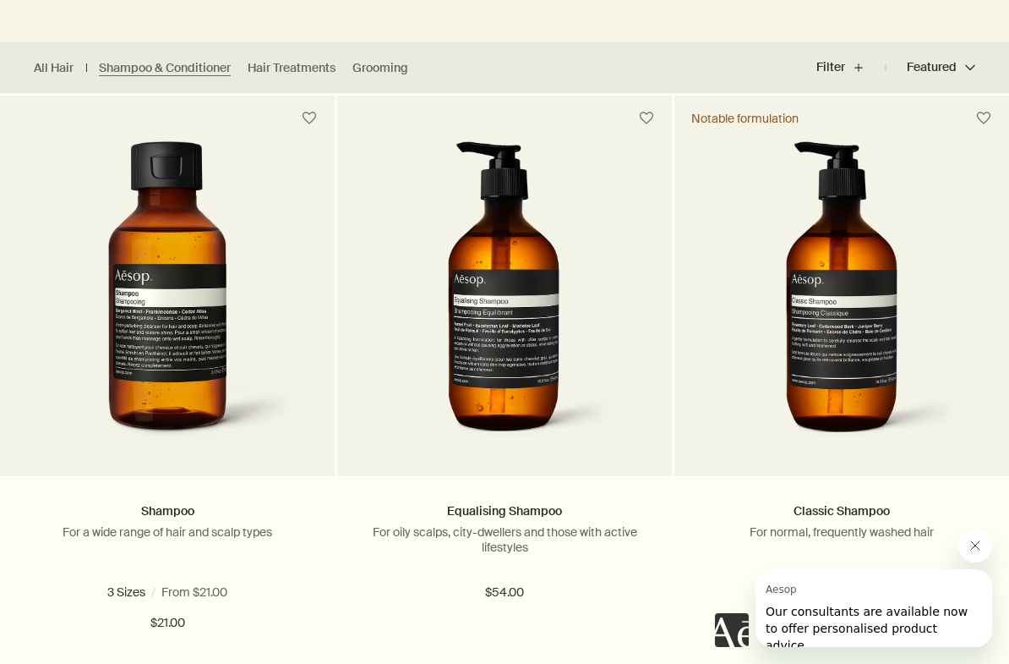
scroll to position [445, 0]
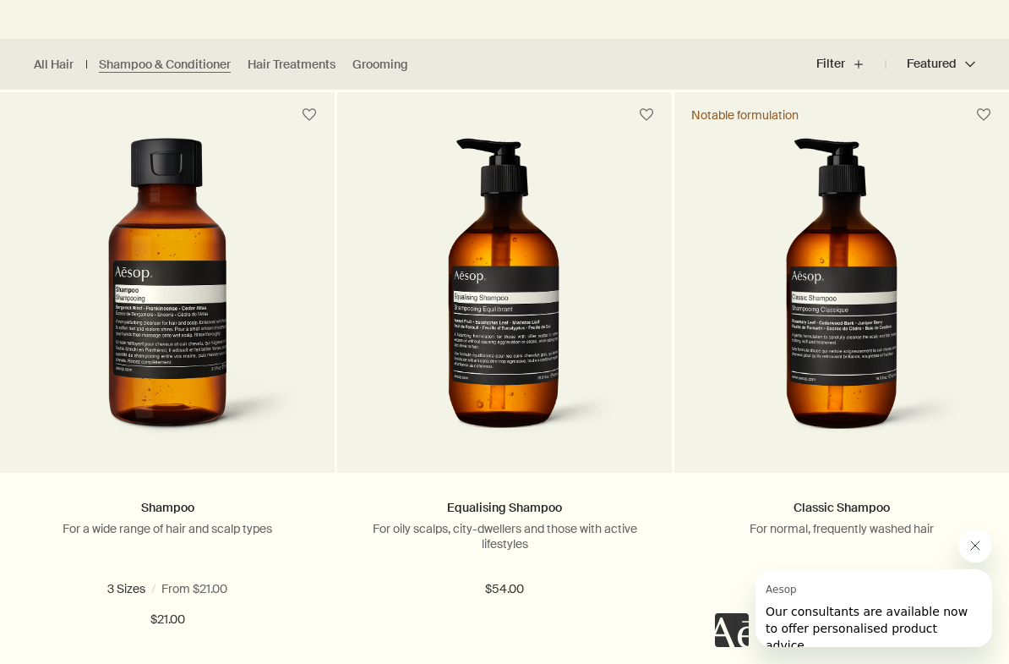
click at [879, 331] on img at bounding box center [841, 292] width 249 height 309
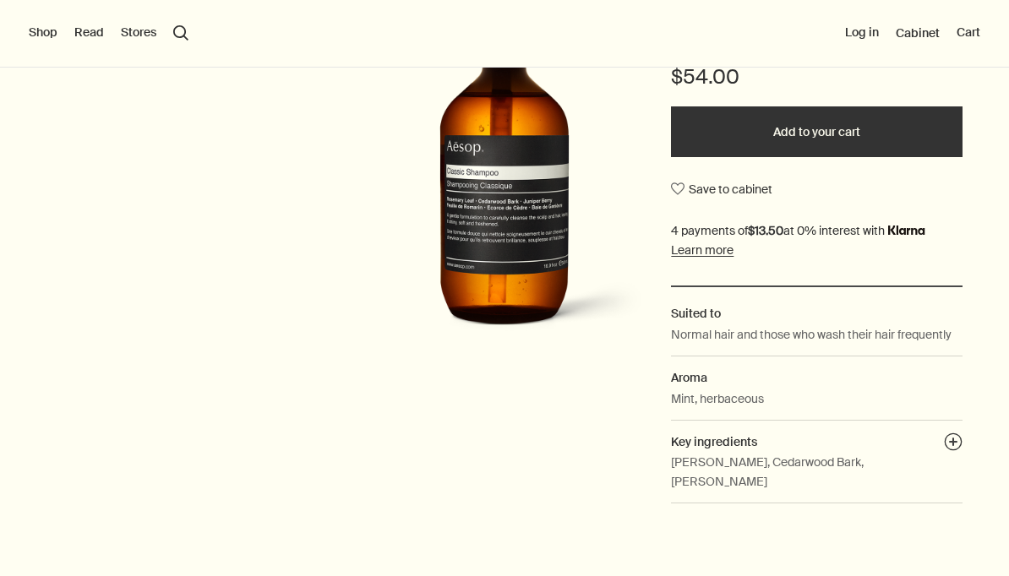
scroll to position [364, 0]
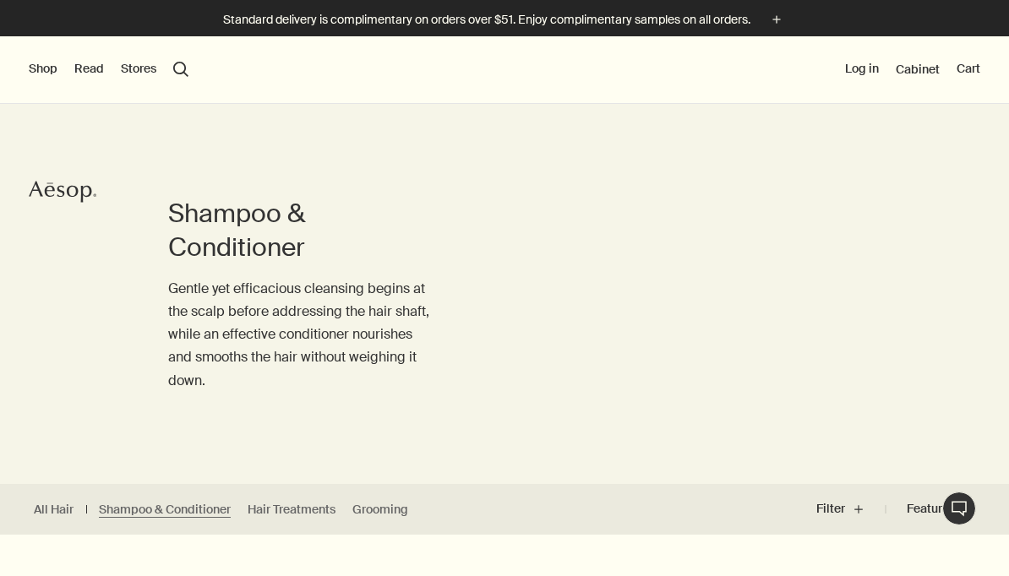
click at [739, 353] on div "Shampoo & Conditioner Gentle yet efficacious cleansing begins at the scalp befo…" at bounding box center [504, 263] width 1009 height 444
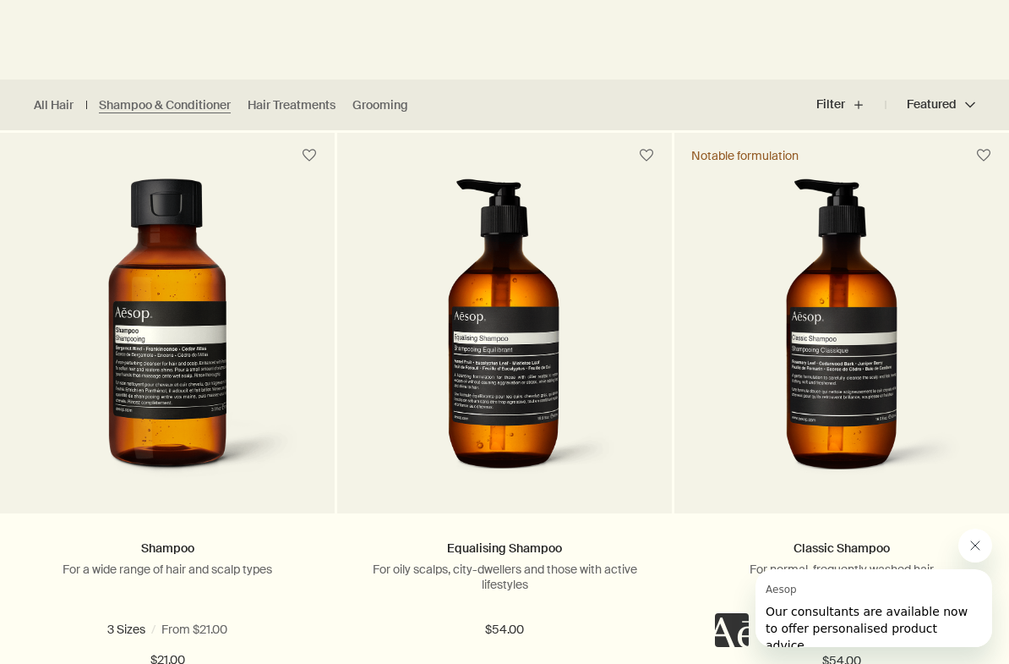
scroll to position [411, 0]
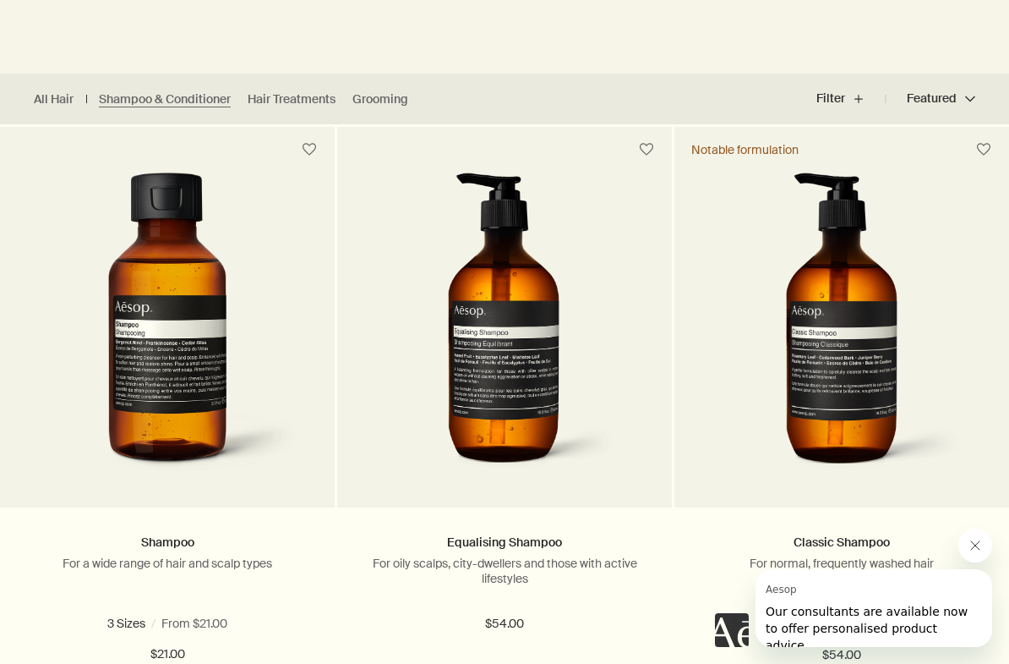
click at [200, 564] on p "For a wide range of hair and scalp types" at bounding box center [167, 562] width 284 height 15
click at [174, 461] on img at bounding box center [167, 326] width 269 height 309
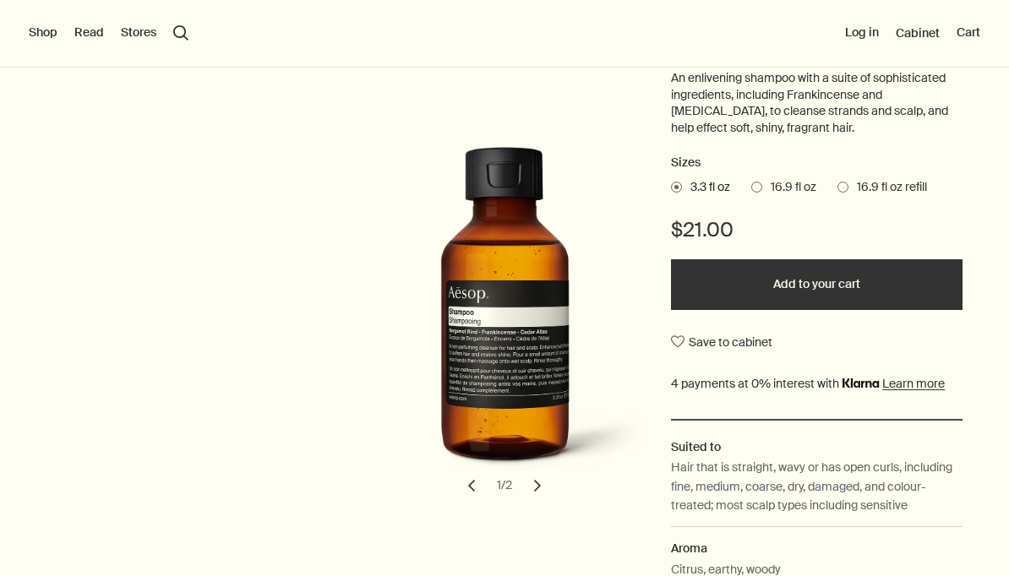
scroll to position [213, 0]
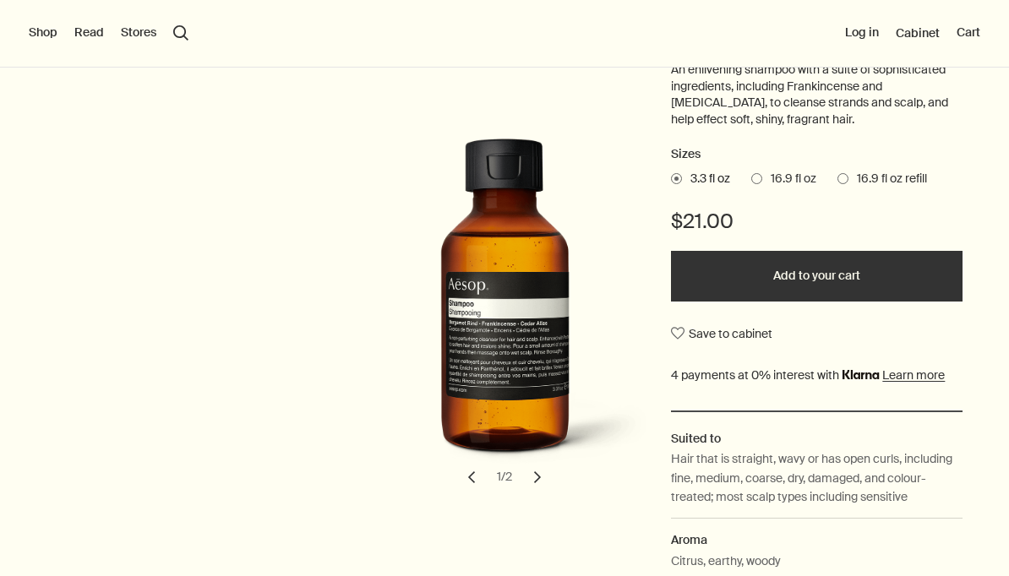
click at [780, 176] on span "16.9 fl oz" at bounding box center [789, 179] width 54 height 17
click at [751, 176] on input "16.9 fl oz" at bounding box center [751, 176] width 0 height 11
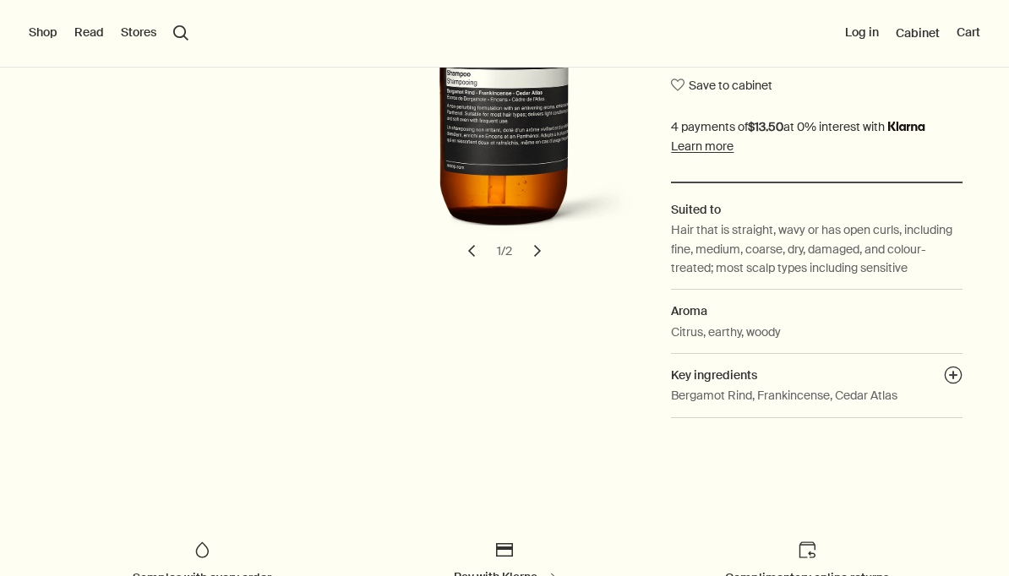
scroll to position [145, 0]
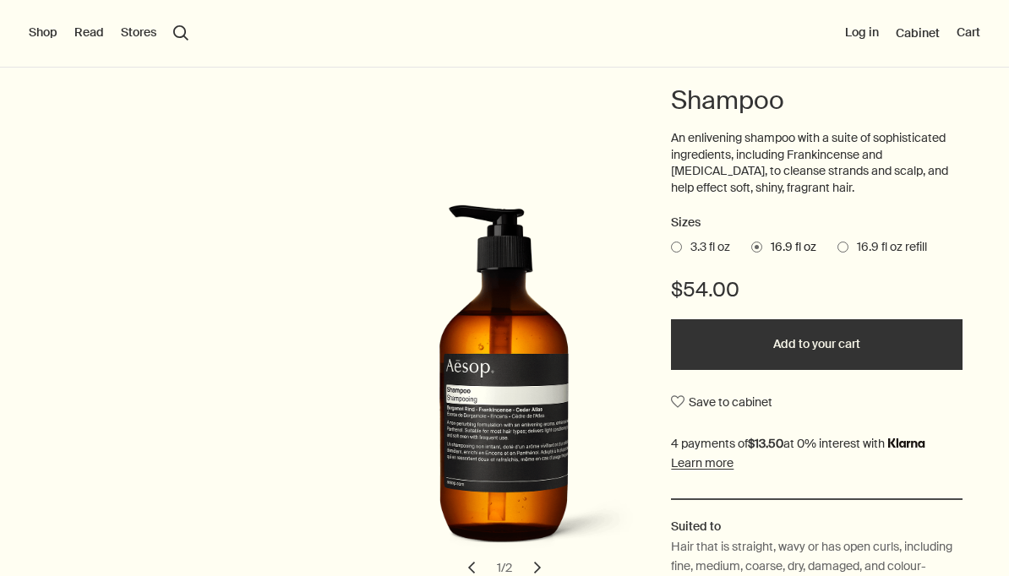
click at [831, 341] on button "Add to your cart" at bounding box center [817, 345] width 292 height 51
click at [964, 39] on button "Cart 1" at bounding box center [962, 33] width 36 height 17
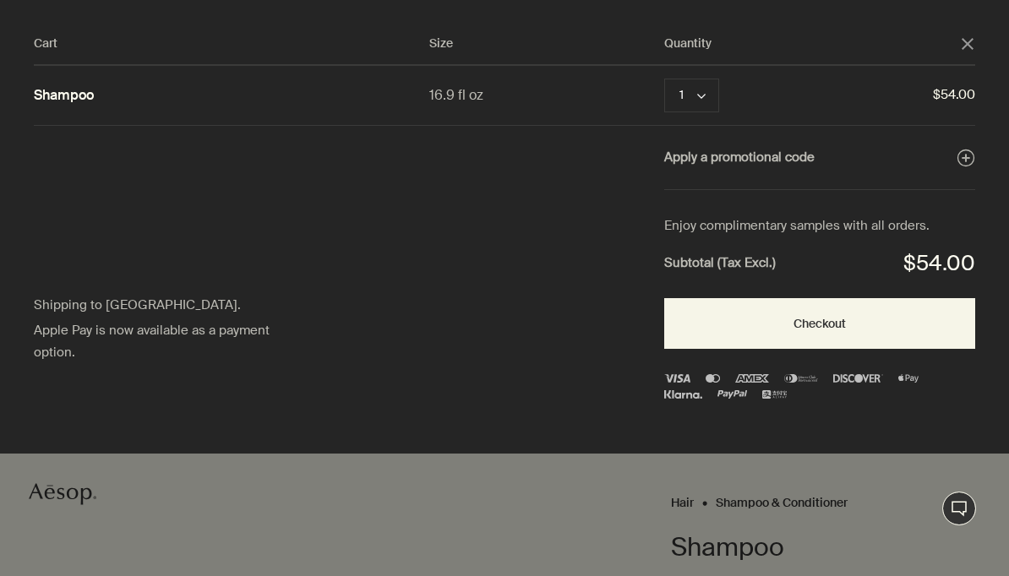
click at [888, 298] on button "Checkout" at bounding box center [819, 323] width 311 height 51
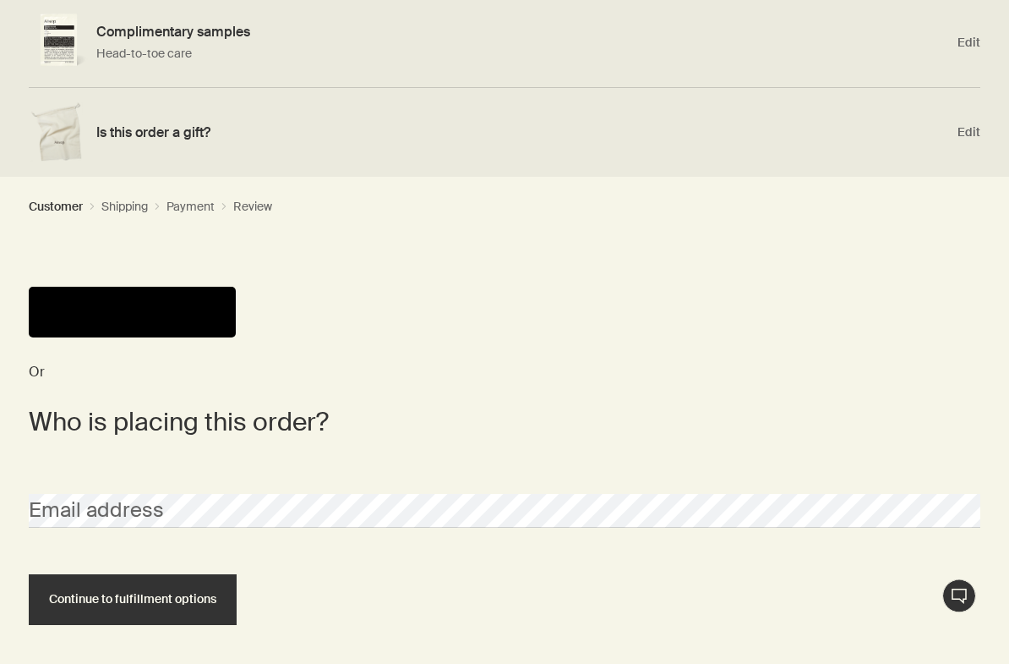
scroll to position [349, 0]
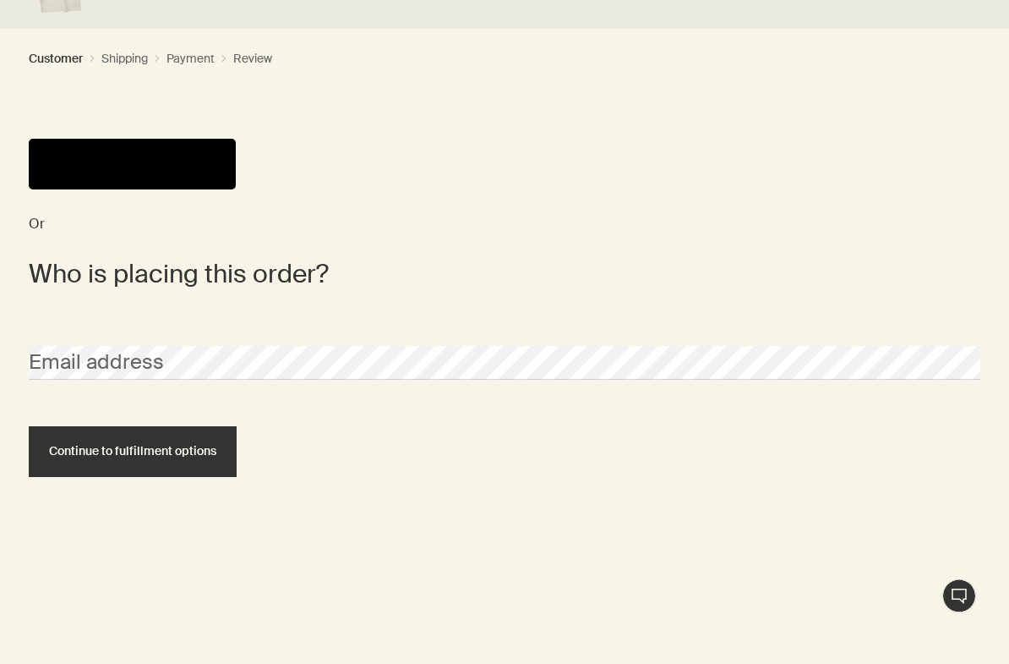
click at [224, 456] on button "Continue to fulfillment options" at bounding box center [133, 452] width 208 height 51
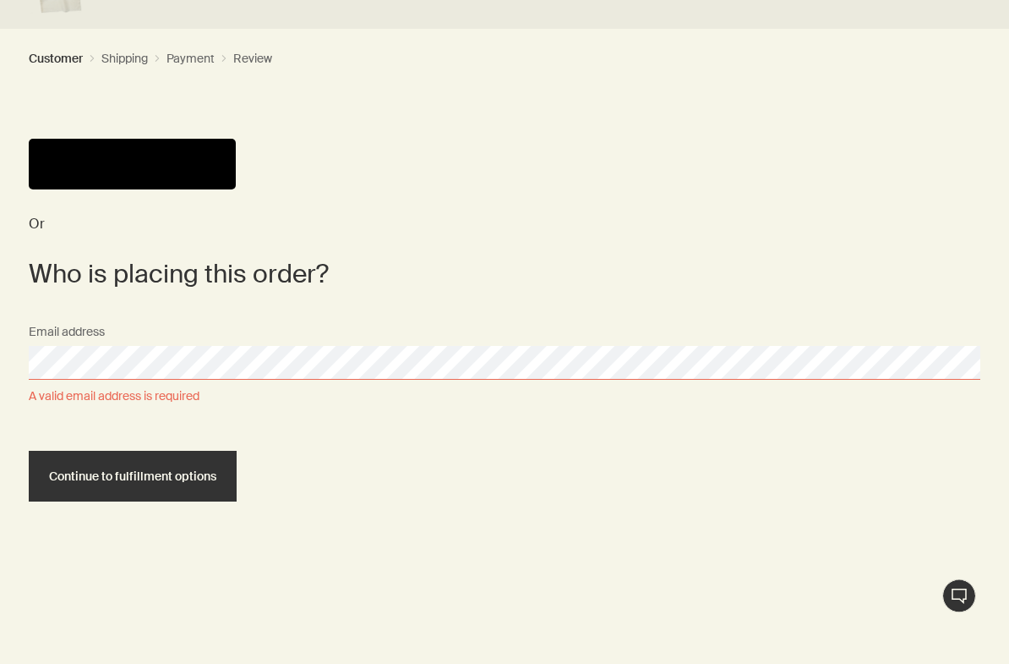
scroll to position [496, 0]
click at [941, 111] on div "Or Who is placing this order? Email address A valid email address is required C…" at bounding box center [504, 420] width 1009 height 664
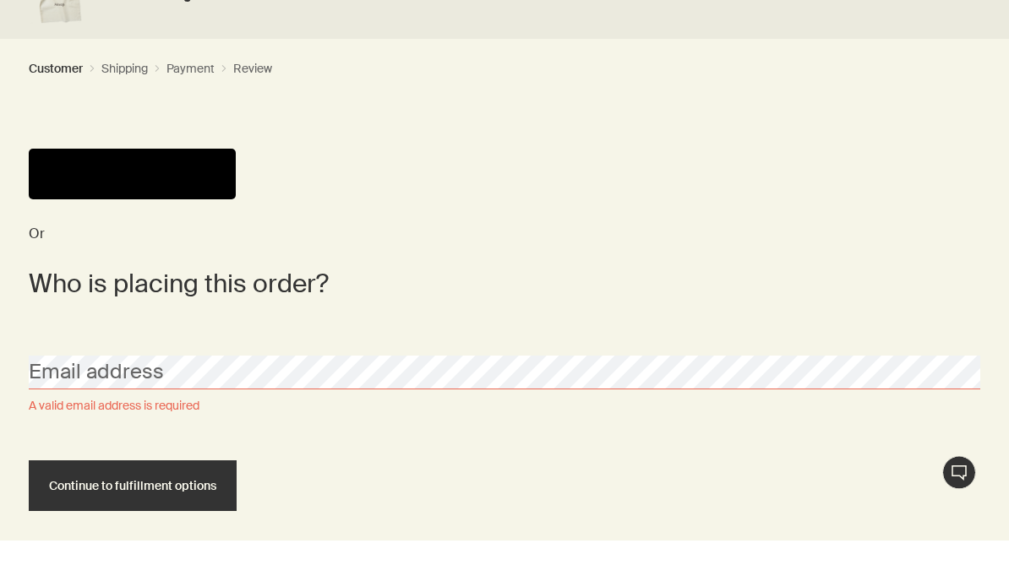
scroll to position [314, 0]
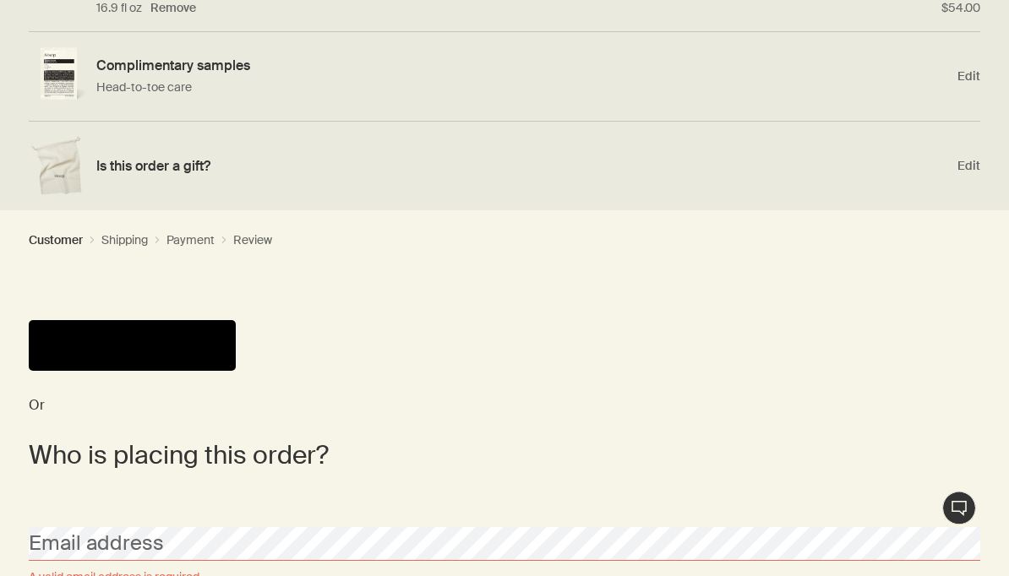
click at [212, 353] on button "Pay" at bounding box center [132, 346] width 207 height 51
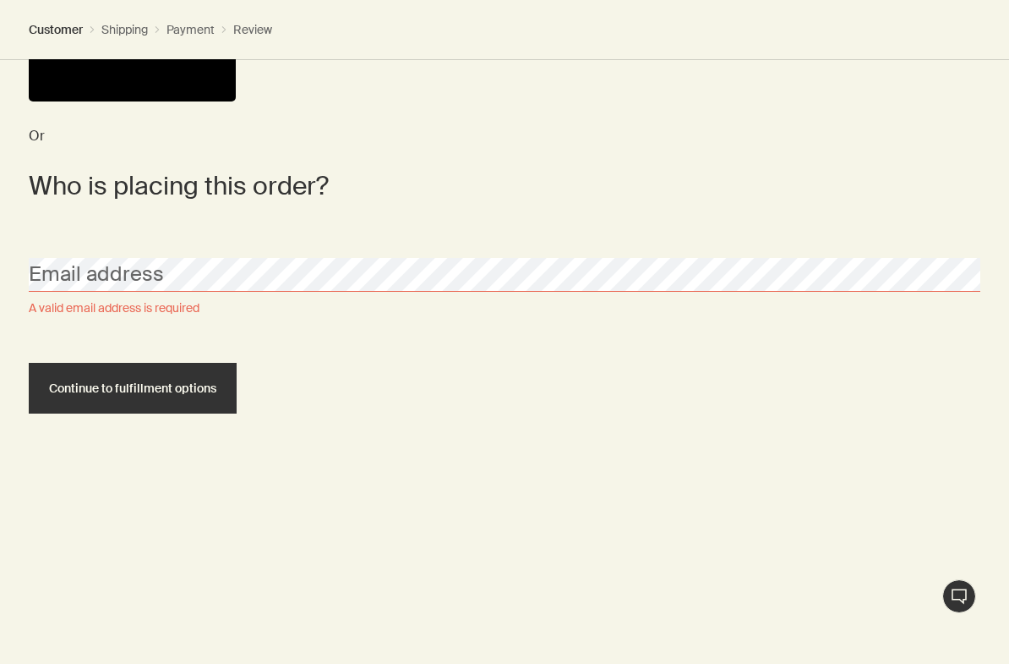
scroll to position [595, 0]
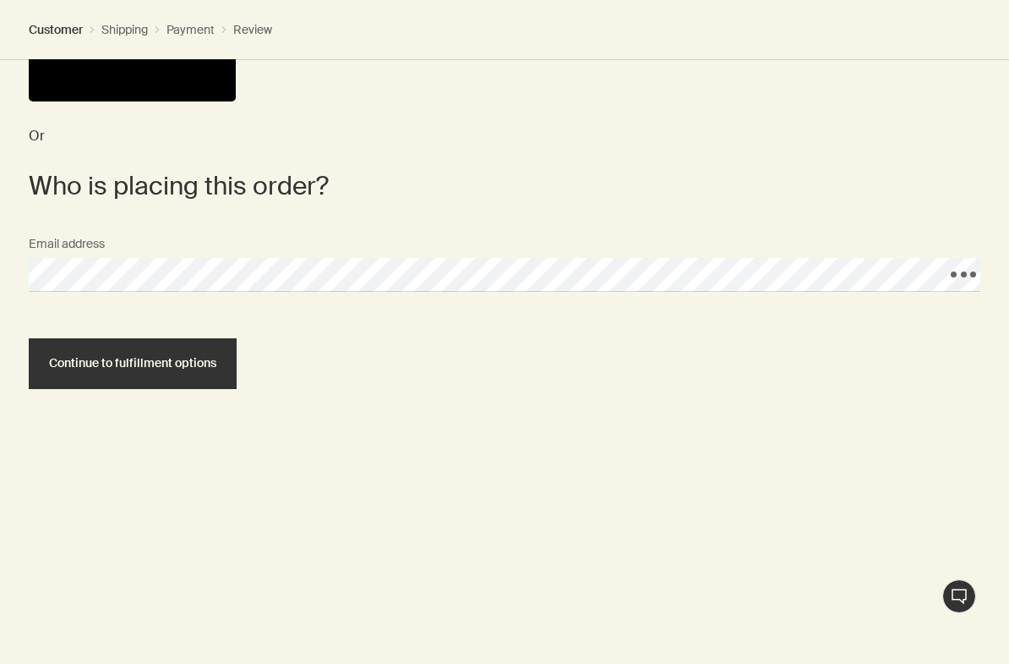
click at [200, 357] on span "Continue to fulfillment options" at bounding box center [132, 363] width 167 height 13
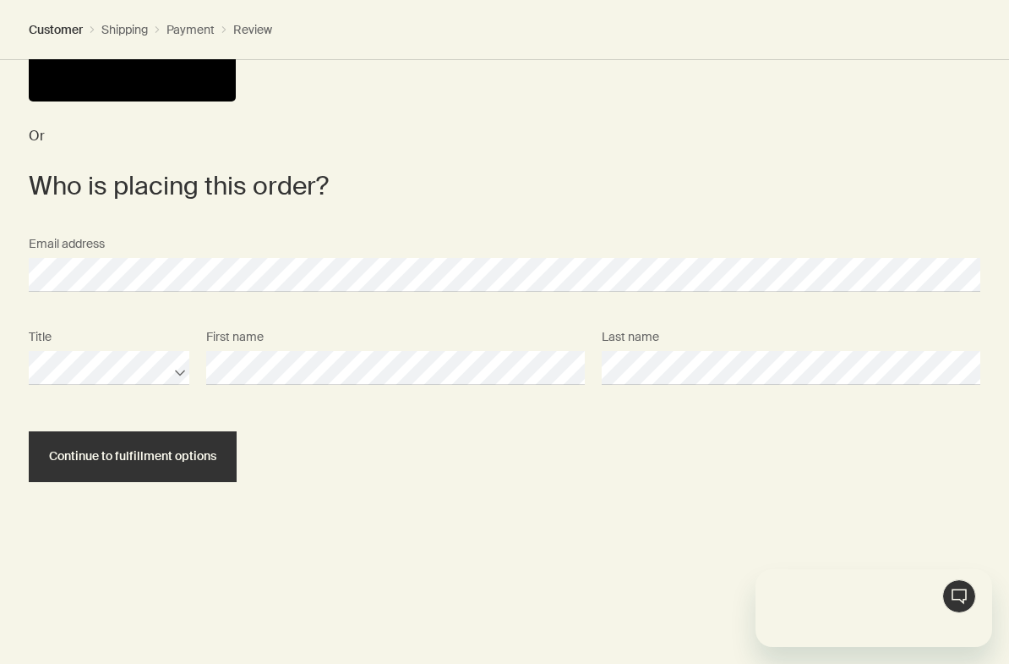
scroll to position [0, 0]
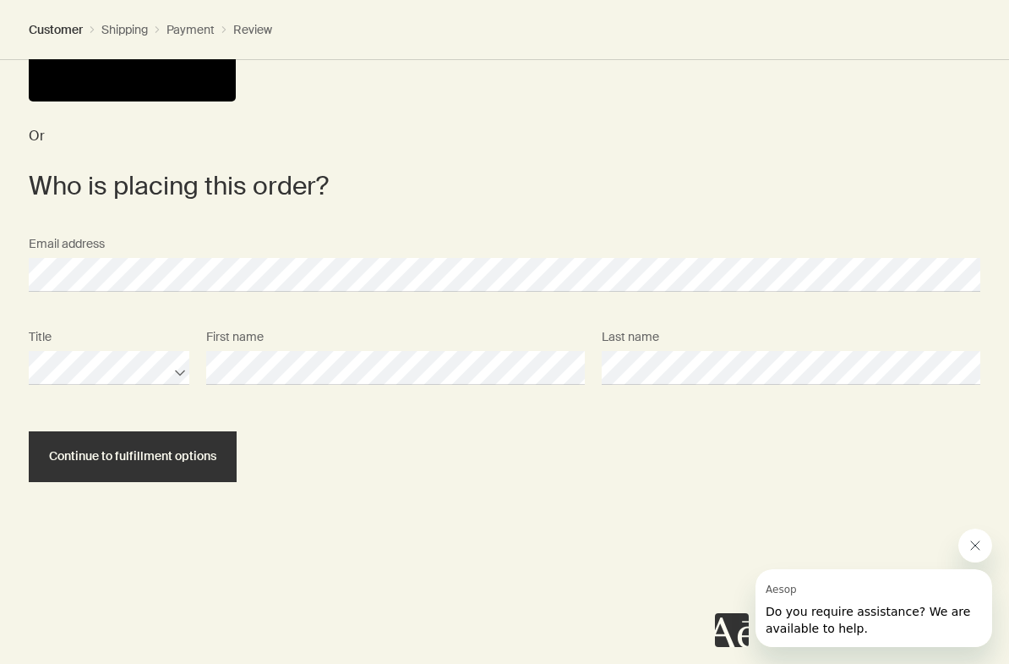
click at [188, 445] on button "Continue to fulfillment options" at bounding box center [133, 456] width 208 height 51
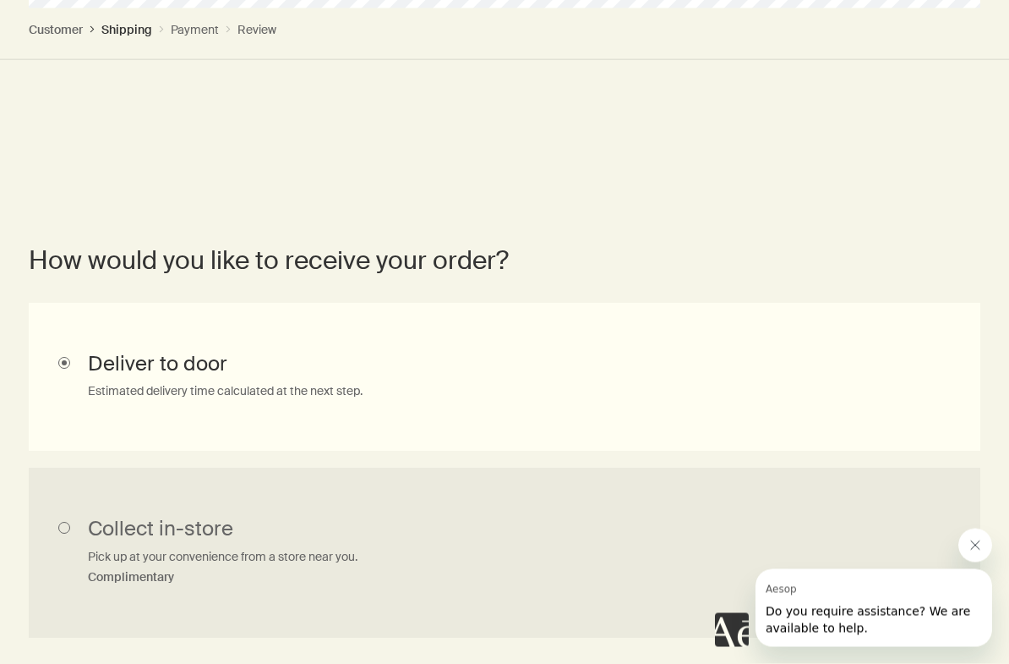
scroll to position [763, 0]
click at [195, 367] on input "Deliver to door Estimated delivery time calculated at the next step." at bounding box center [505, 377] width 952 height 148
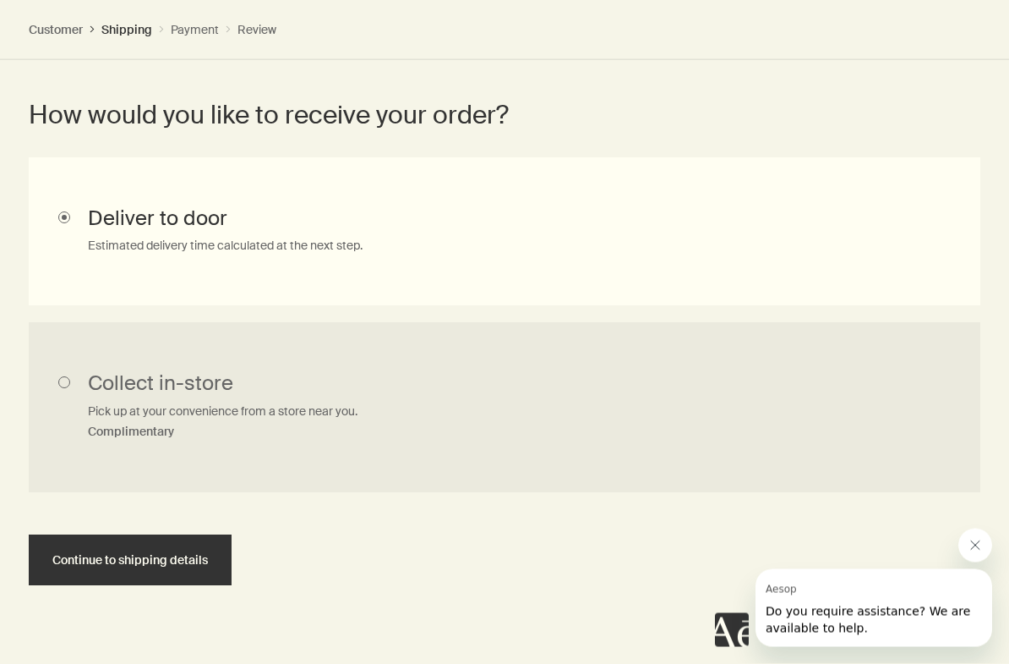
scroll to position [938, 0]
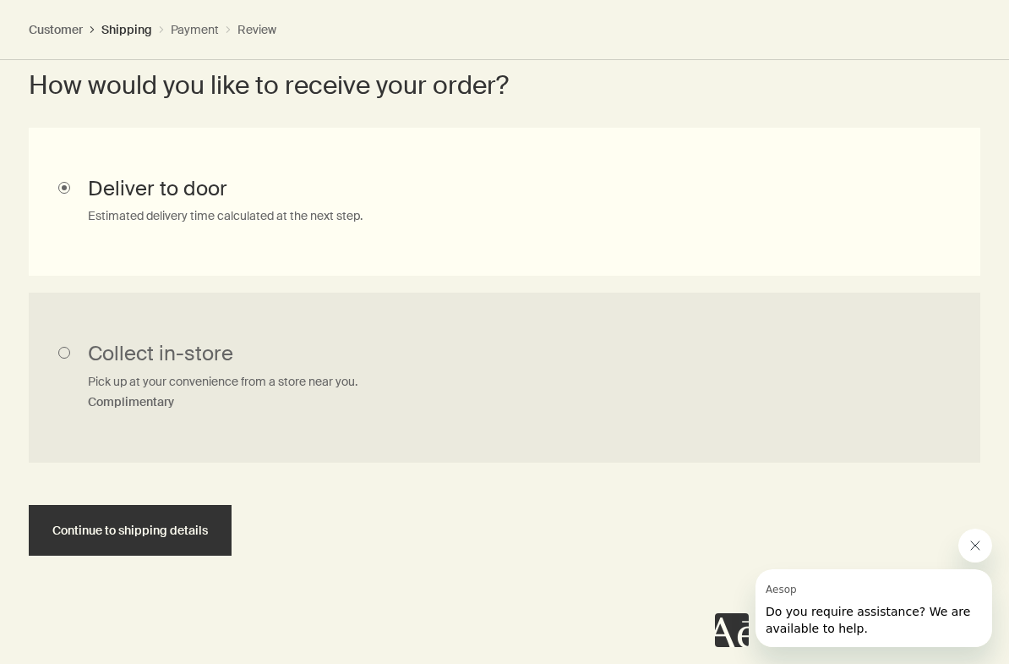
click at [195, 528] on span "Continue to shipping details" at bounding box center [130, 530] width 156 height 13
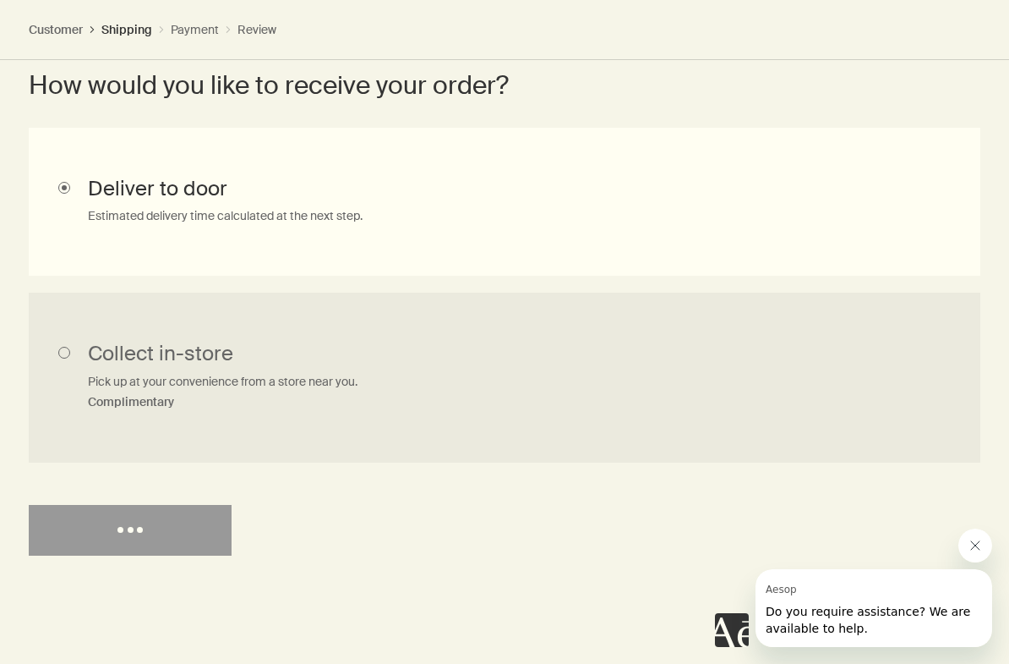
scroll to position [0, 0]
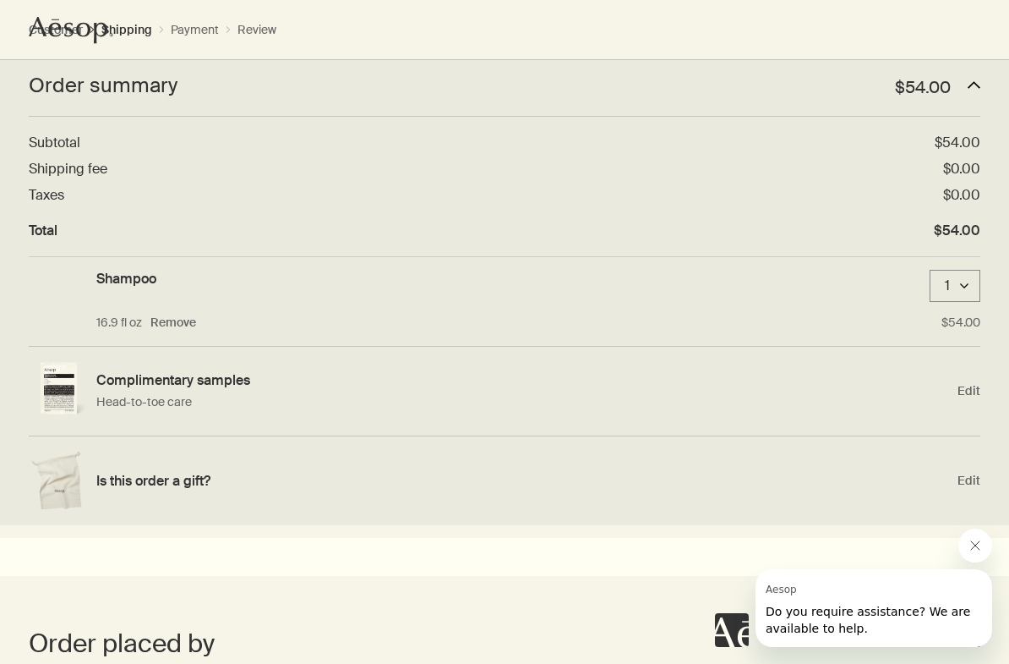
select select "US"
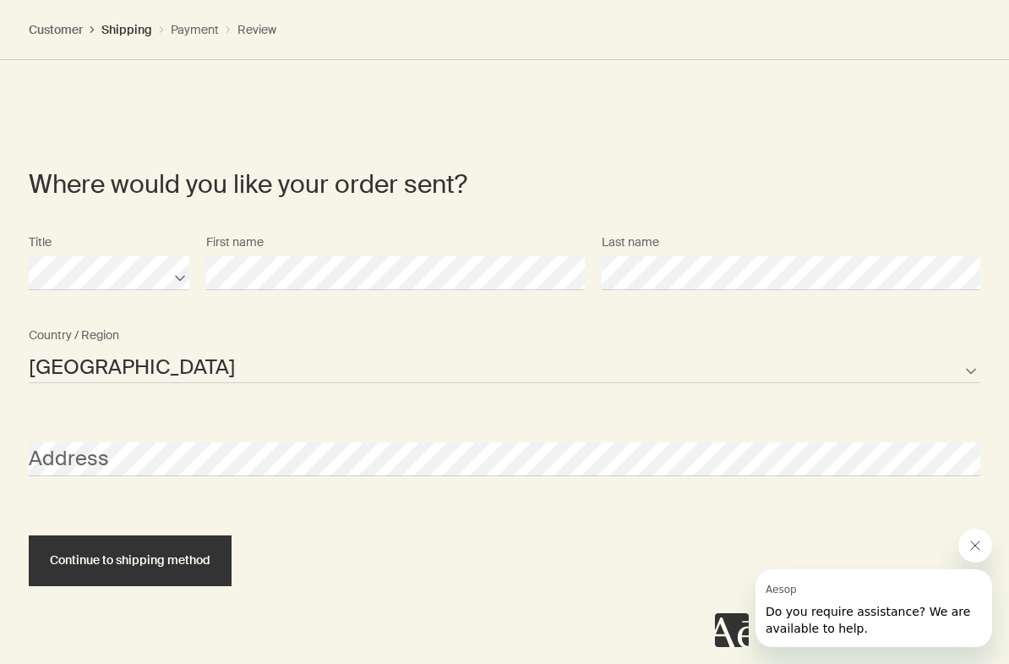
scroll to position [1194, 0]
select select "US"
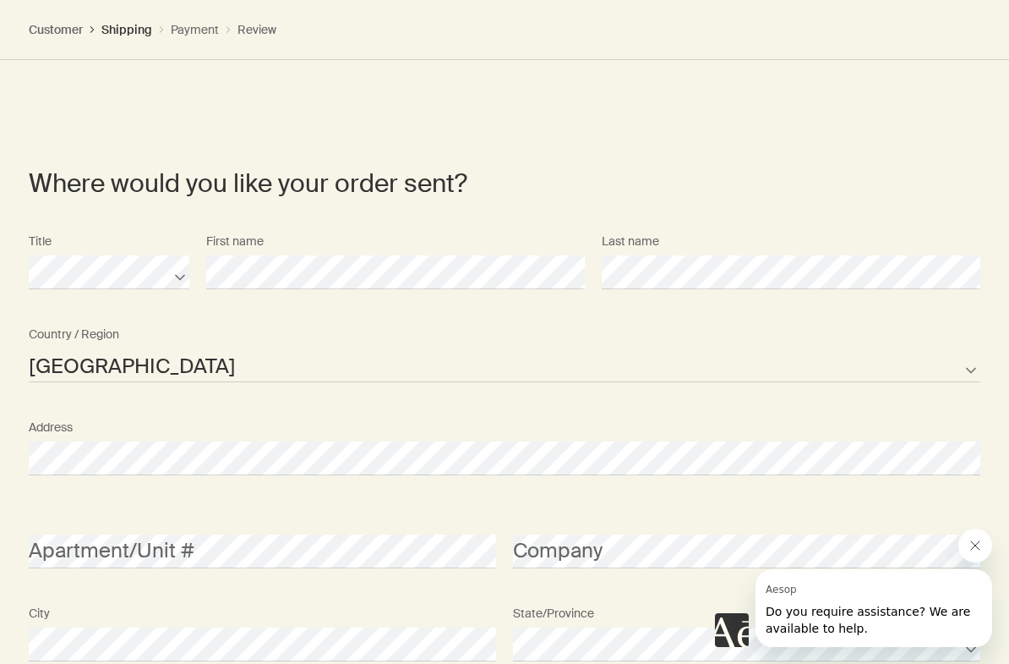
click at [967, 199] on form "Where would you like your order sent? Title First name Last name United States …" at bounding box center [505, 562] width 952 height 790
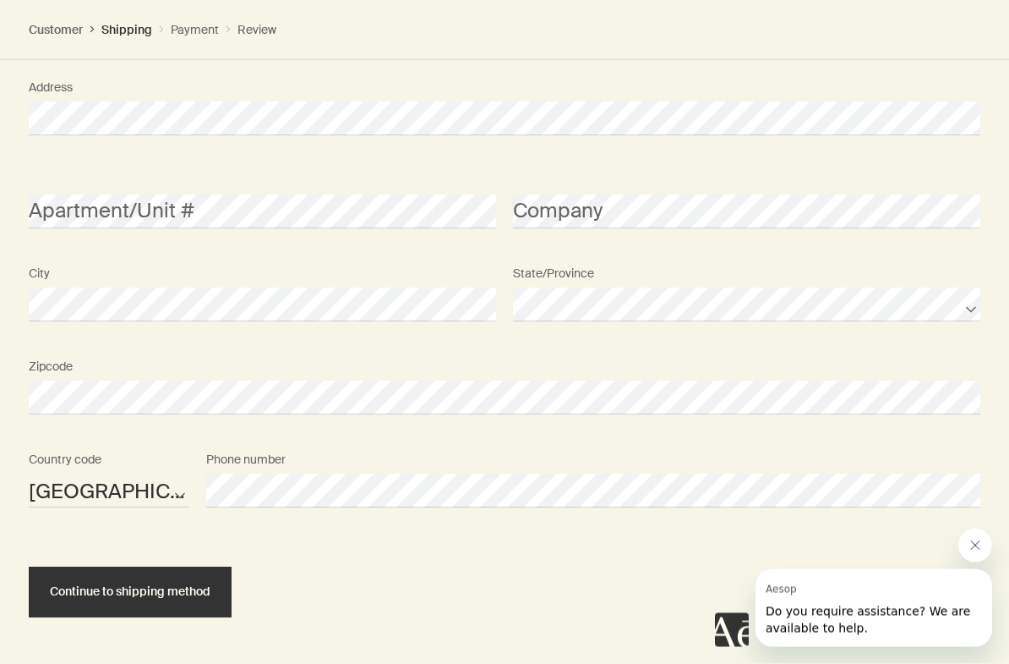
scroll to position [1595, 0]
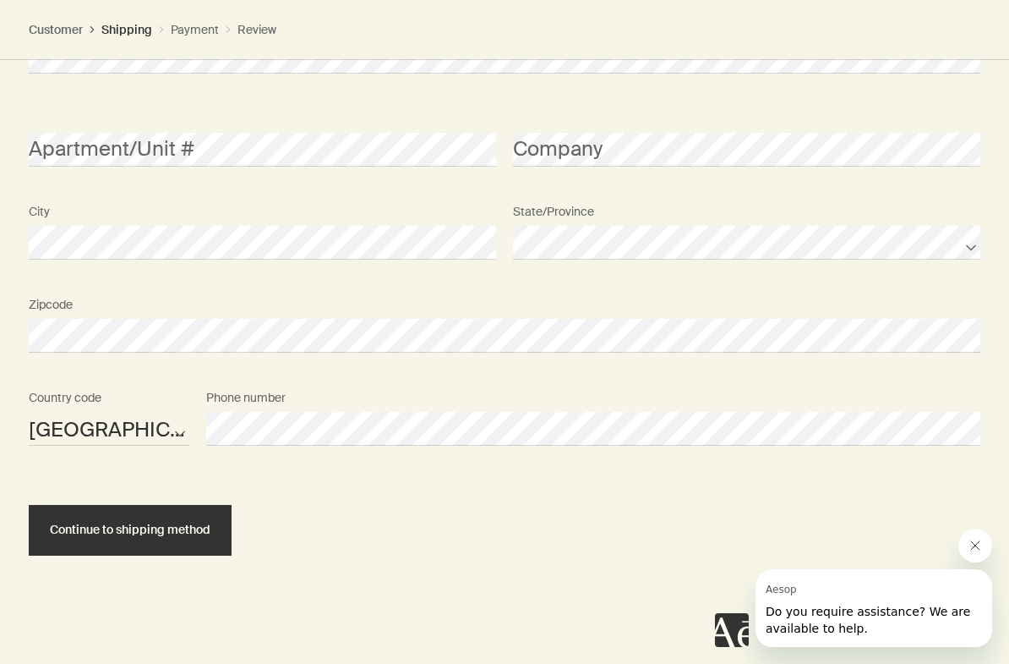
click at [197, 523] on span "Continue to shipping method" at bounding box center [130, 529] width 161 height 13
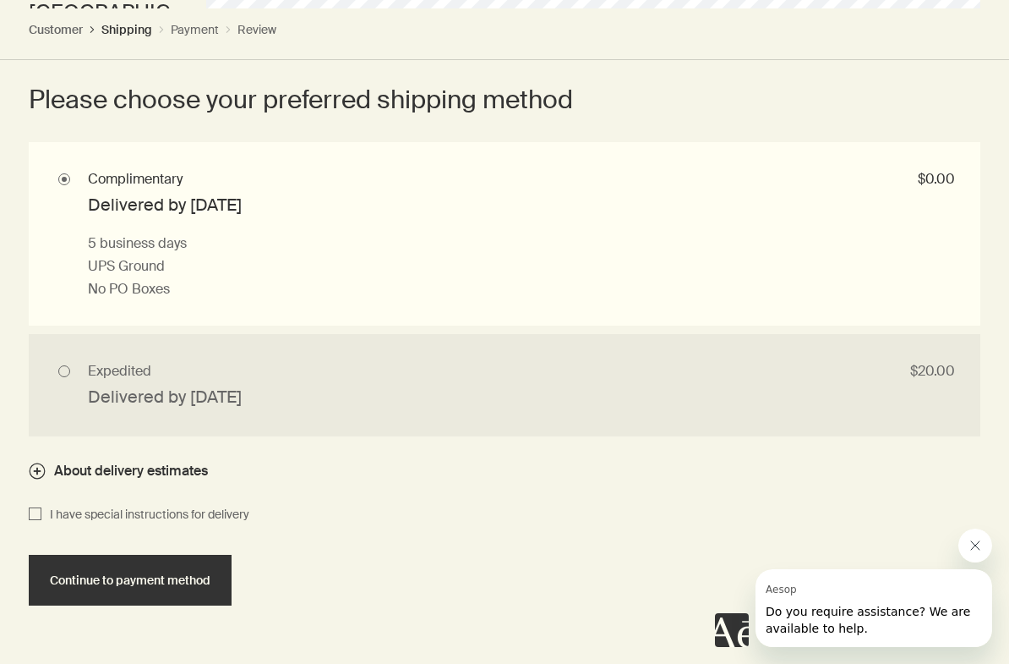
scroll to position [2013, 0]
click at [210, 576] on button "Continue to payment method" at bounding box center [130, 579] width 203 height 51
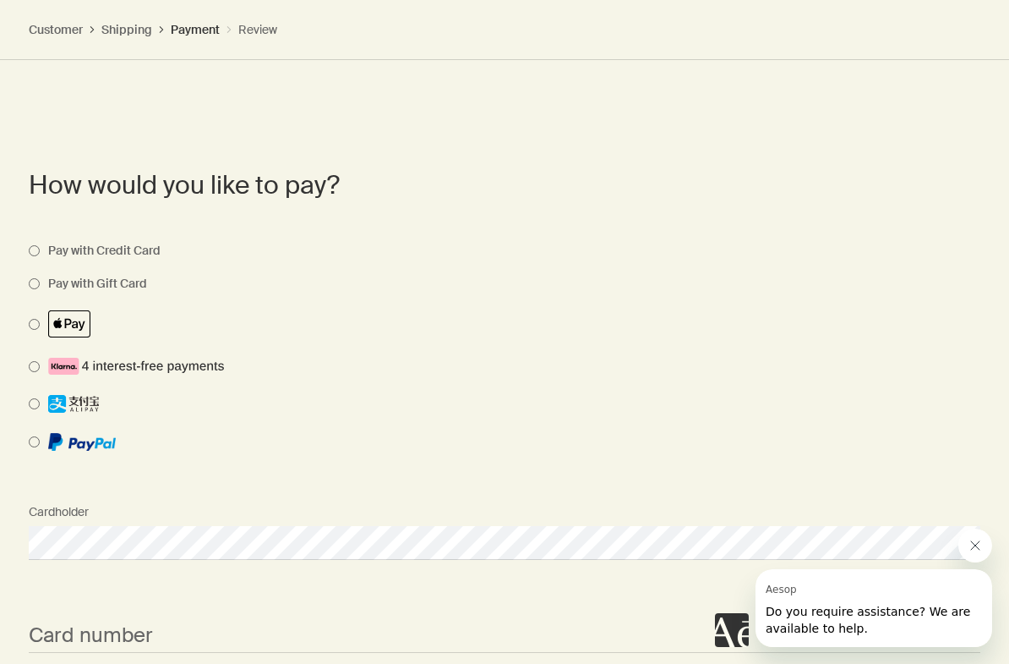
scroll to position [1664, 0]
click at [973, 545] on icon "關閉來自 Aesop 的訊息" at bounding box center [976, 545] width 14 height 14
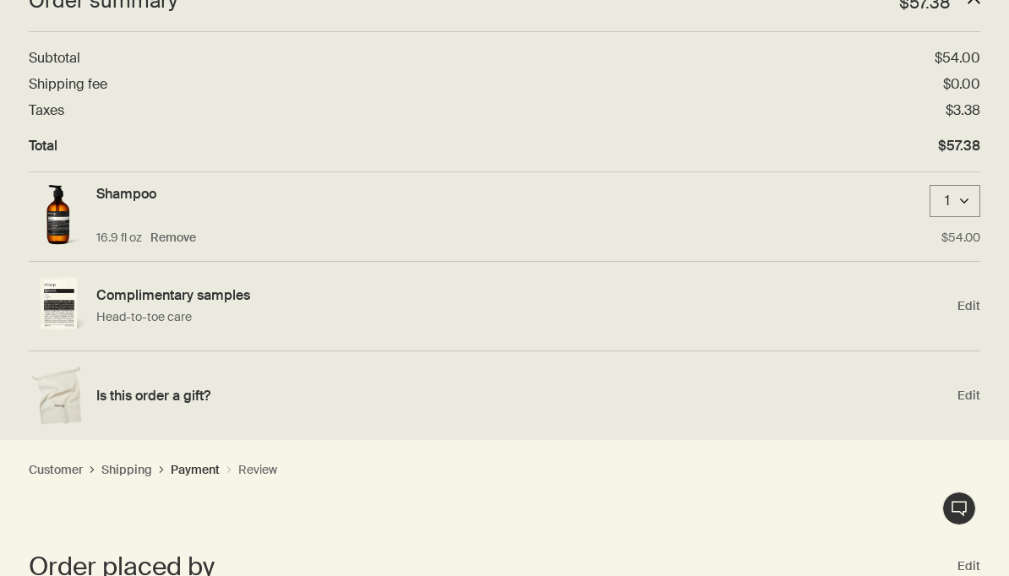
scroll to position [0, 0]
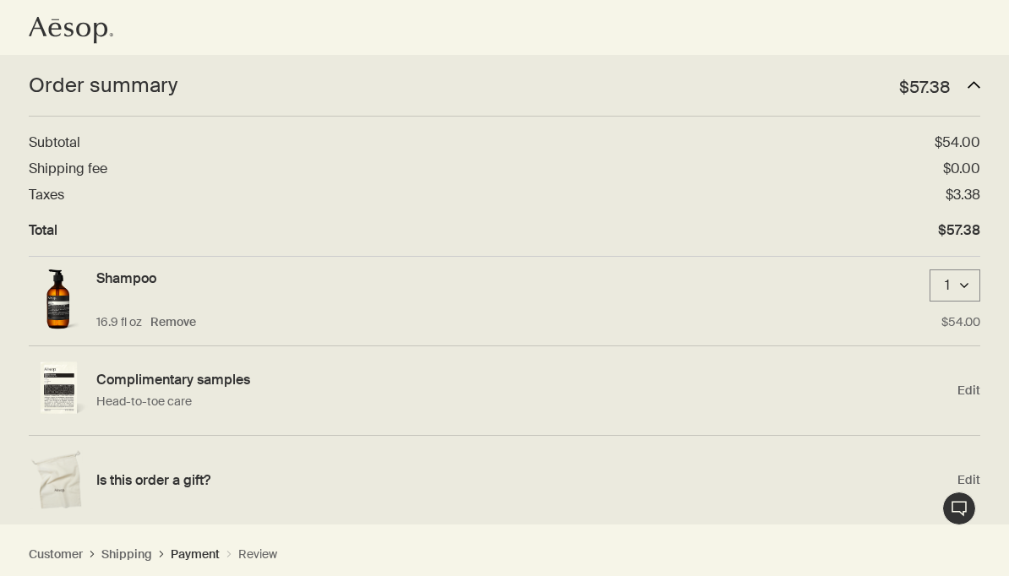
click at [95, 22] on icon "Aesop logo" at bounding box center [71, 30] width 85 height 27
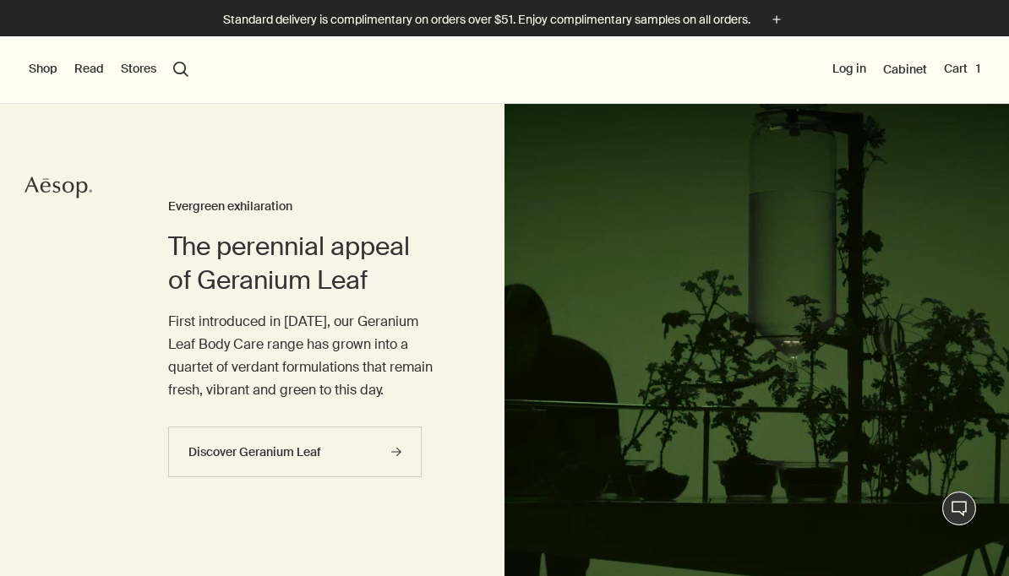
click at [134, 74] on button "Stores" at bounding box center [139, 69] width 36 height 17
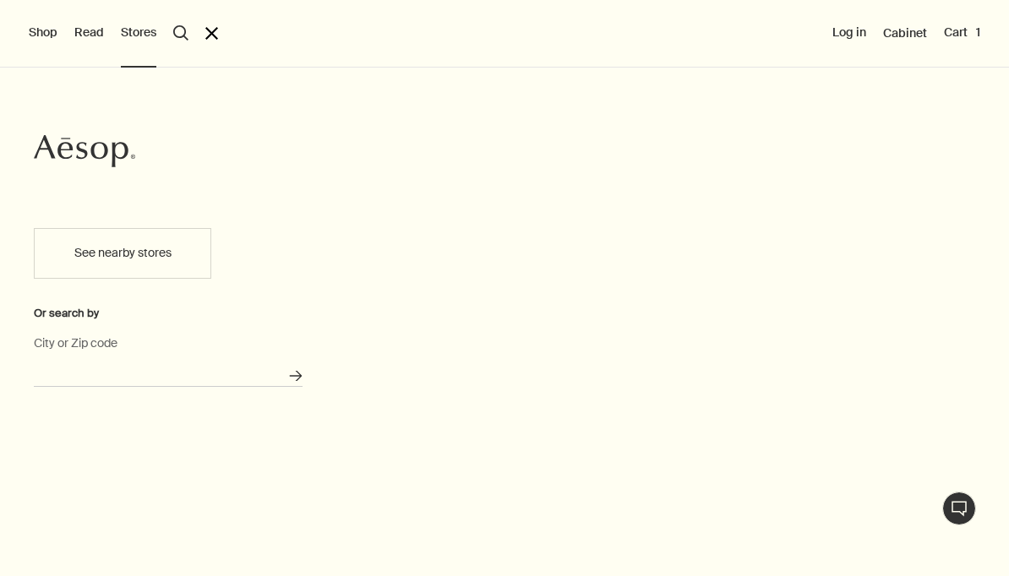
click at [210, 374] on input "City or Zip code" at bounding box center [168, 374] width 269 height 26
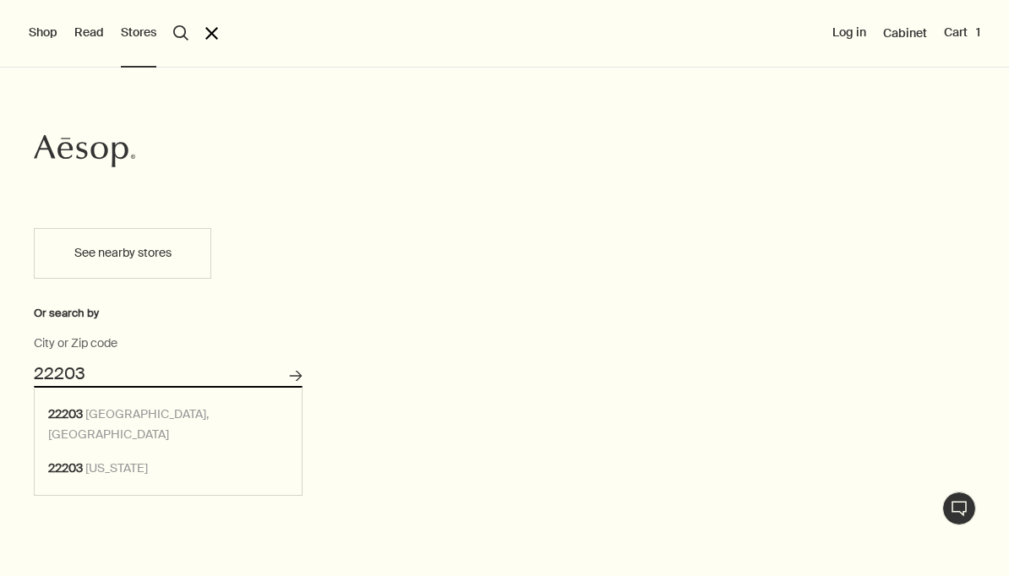
type input "Arlington, VA 22203"
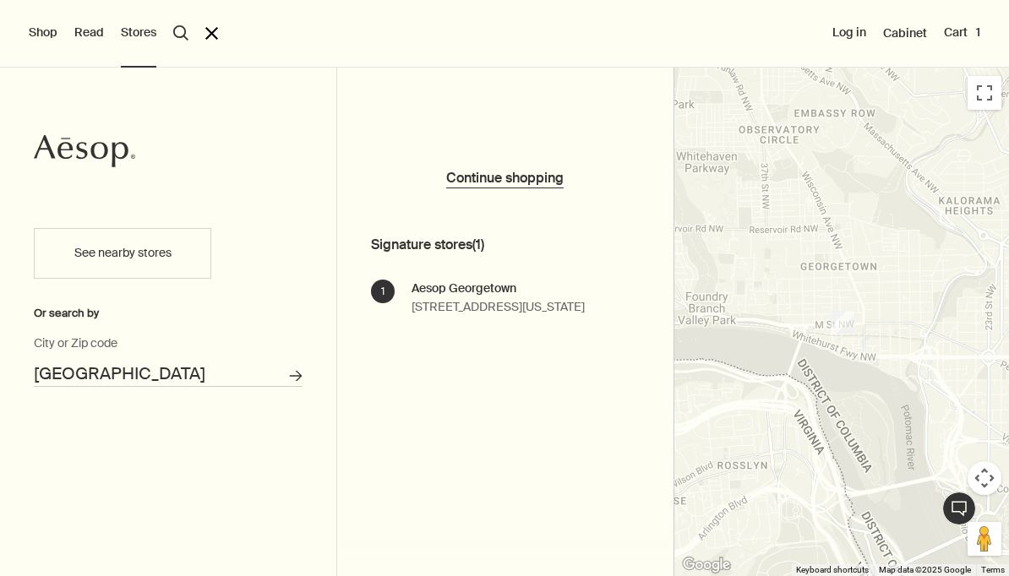
click at [942, 229] on div at bounding box center [843, 322] width 336 height 509
click at [38, 37] on button "Shop" at bounding box center [43, 33] width 29 height 17
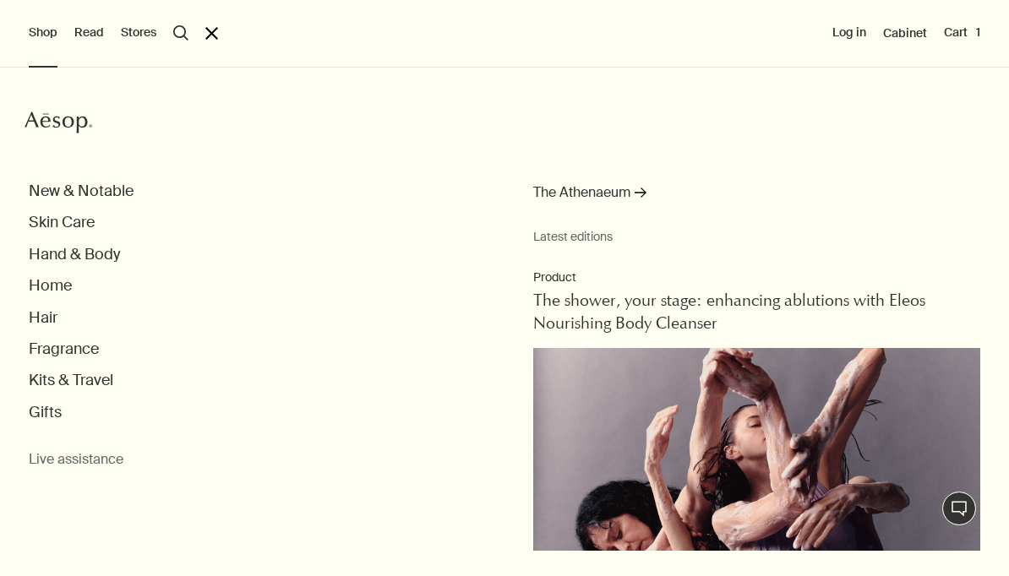
click at [87, 261] on button "Hand & Body" at bounding box center [74, 254] width 91 height 19
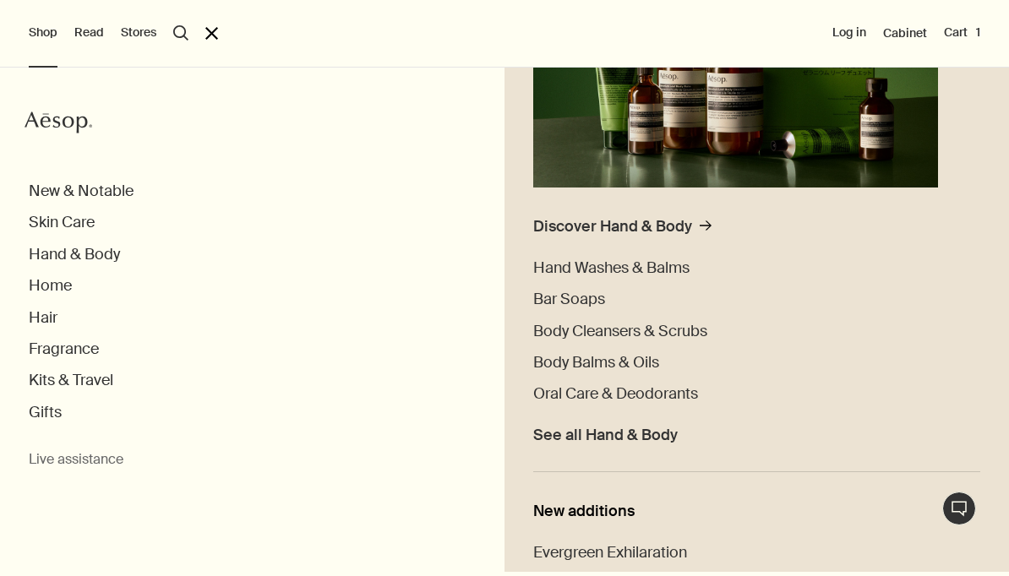
scroll to position [331, 0]
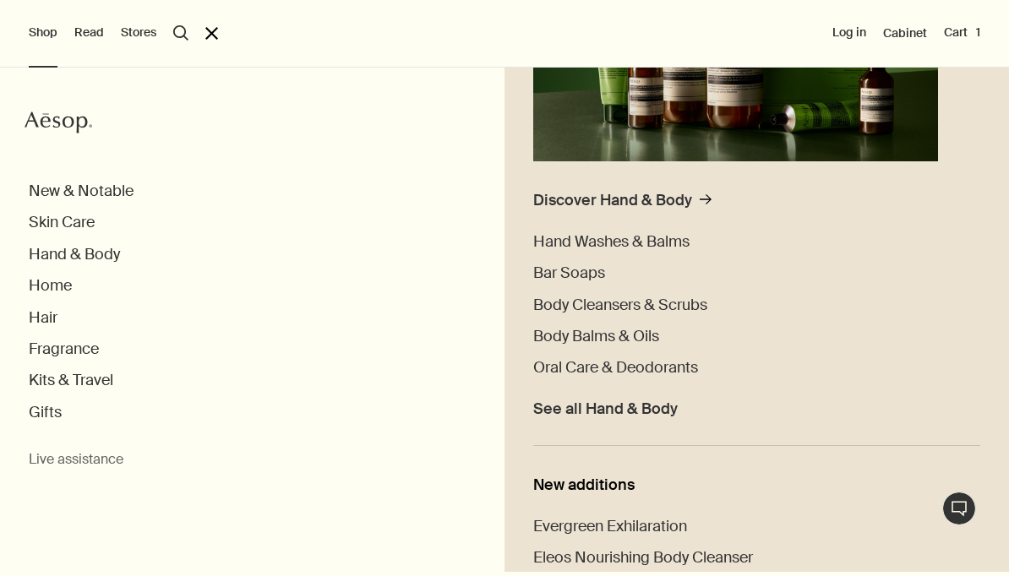
click at [690, 232] on span "Hand Washes & Balms" at bounding box center [611, 242] width 156 height 20
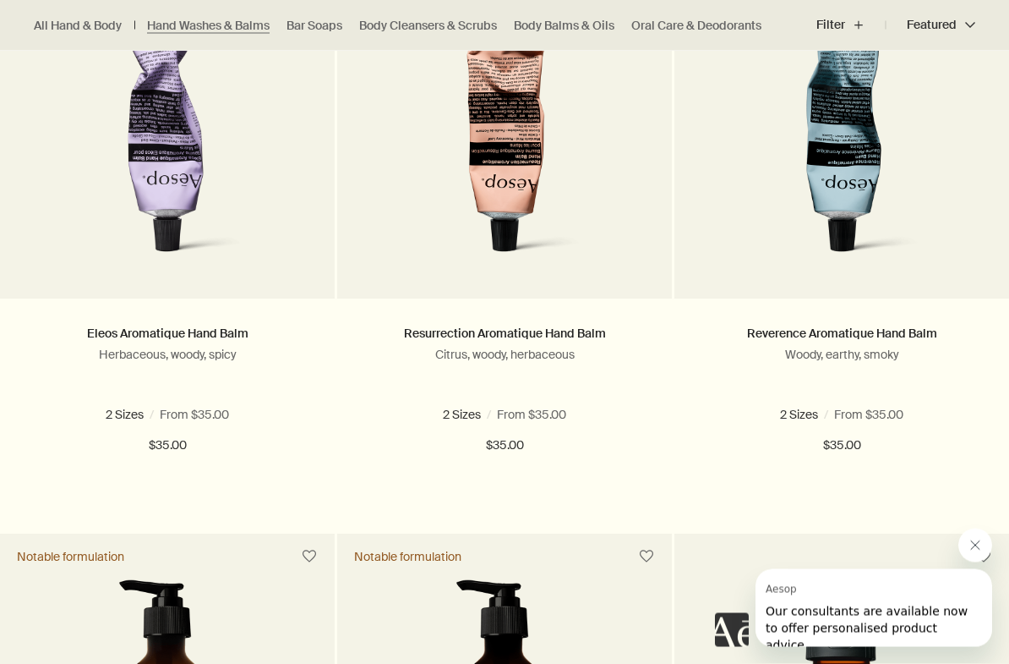
scroll to position [630, 0]
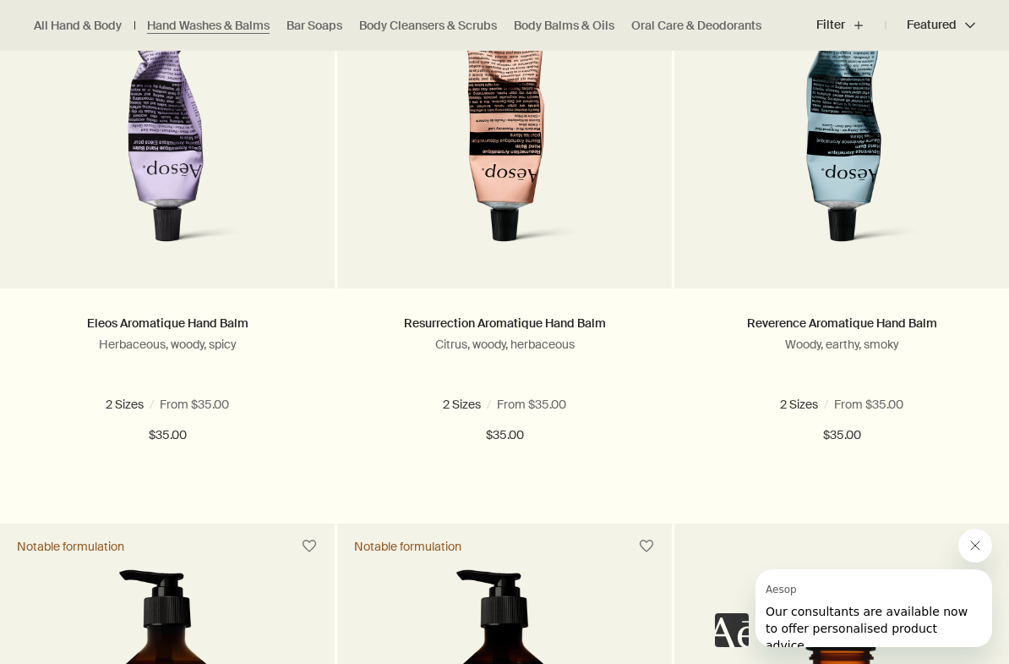
click at [964, 226] on img at bounding box center [842, 108] width 260 height 309
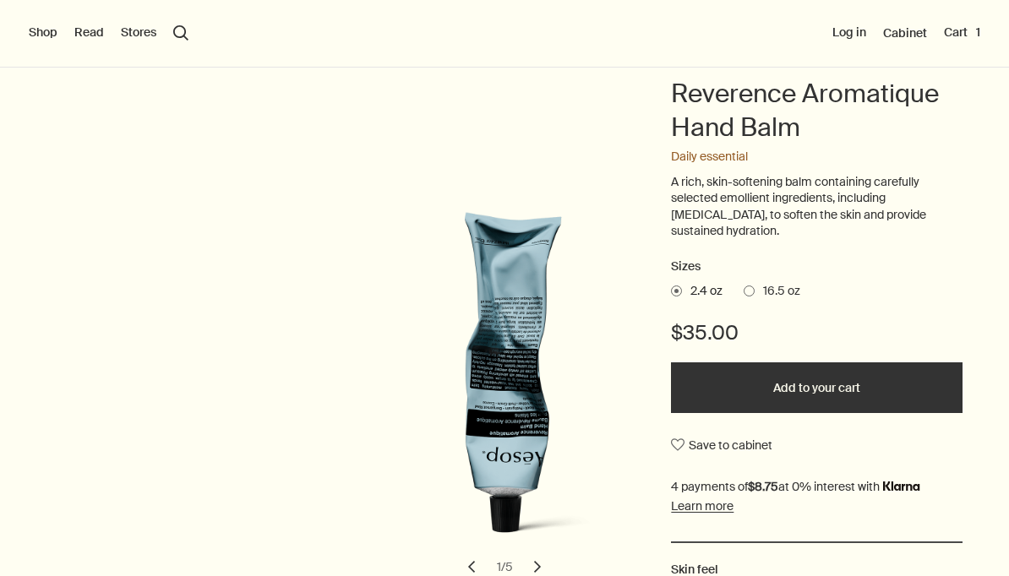
scroll to position [159, 0]
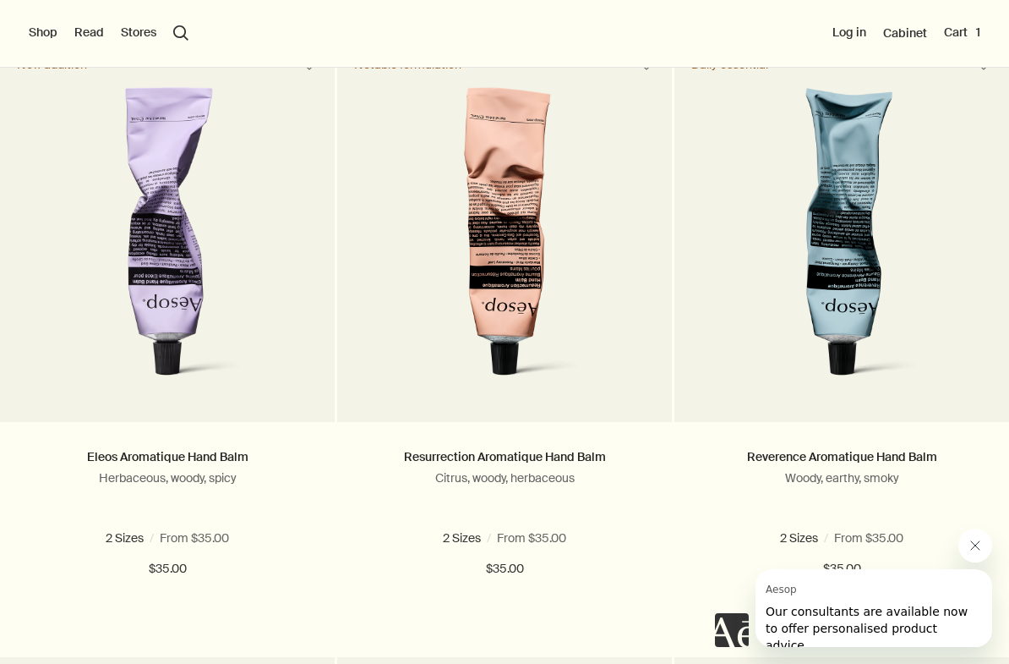
scroll to position [518, 0]
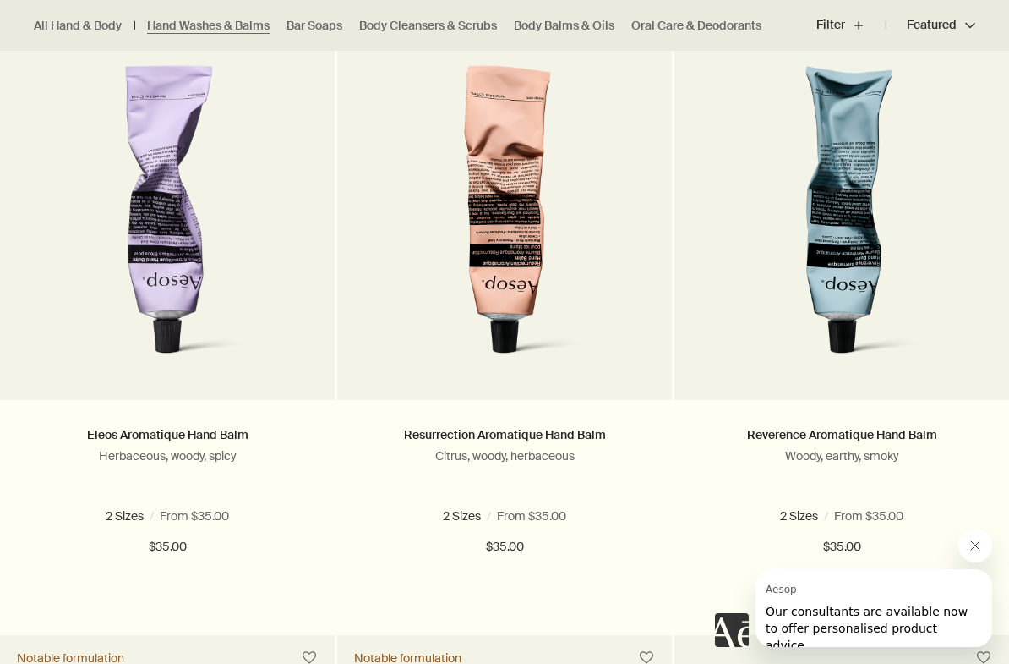
click at [200, 513] on span "16.5 oz" at bounding box center [210, 515] width 46 height 15
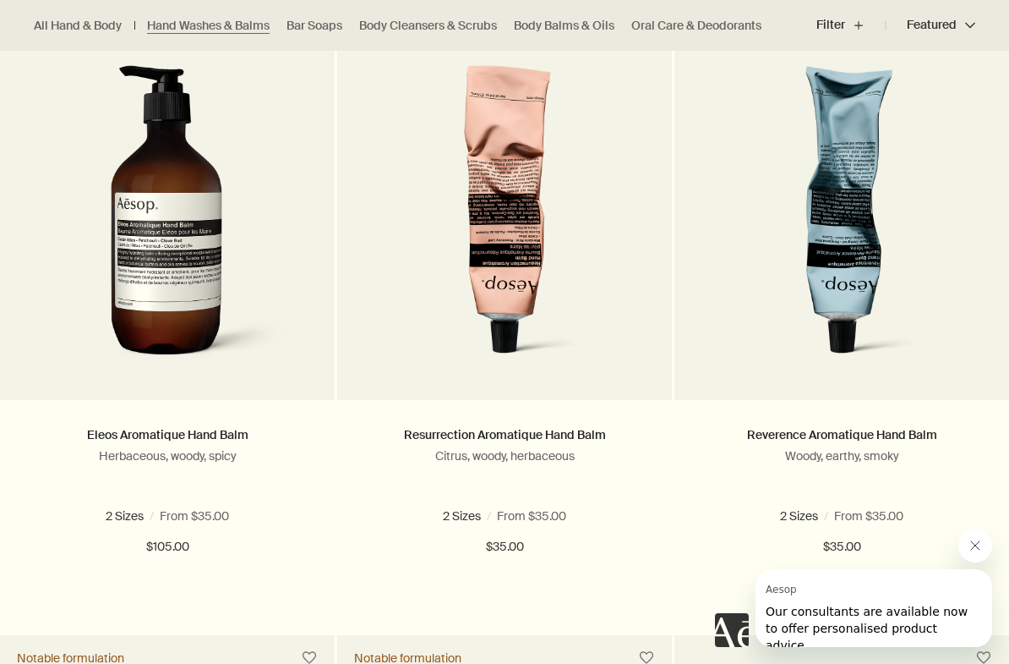
click at [111, 515] on span at bounding box center [108, 516] width 11 height 11
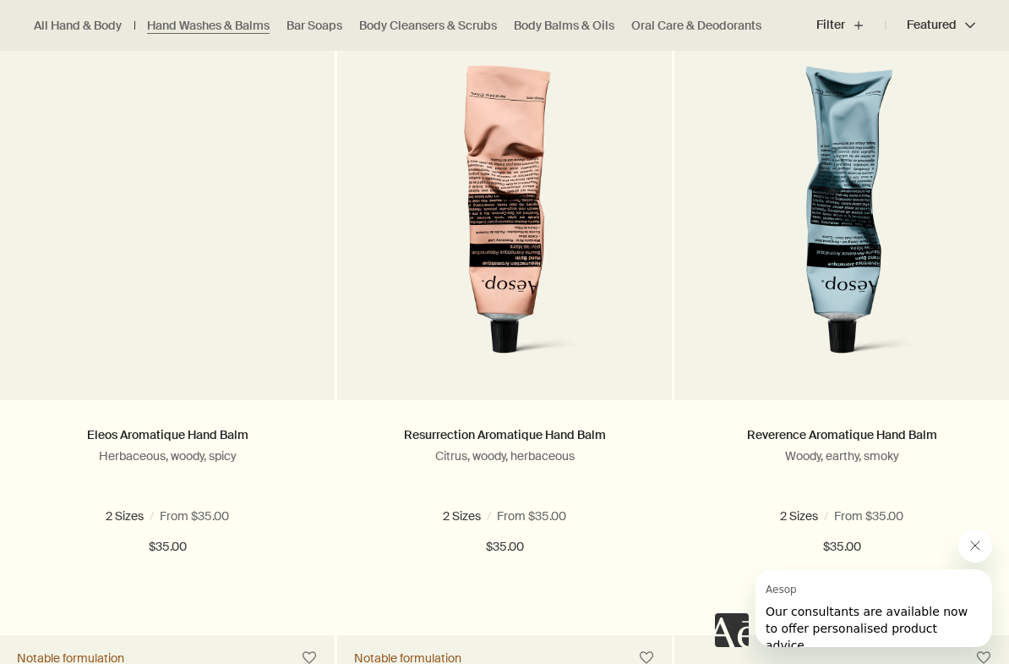
click at [230, 576] on button "Add Add to your cart" at bounding box center [167, 607] width 335 height 51
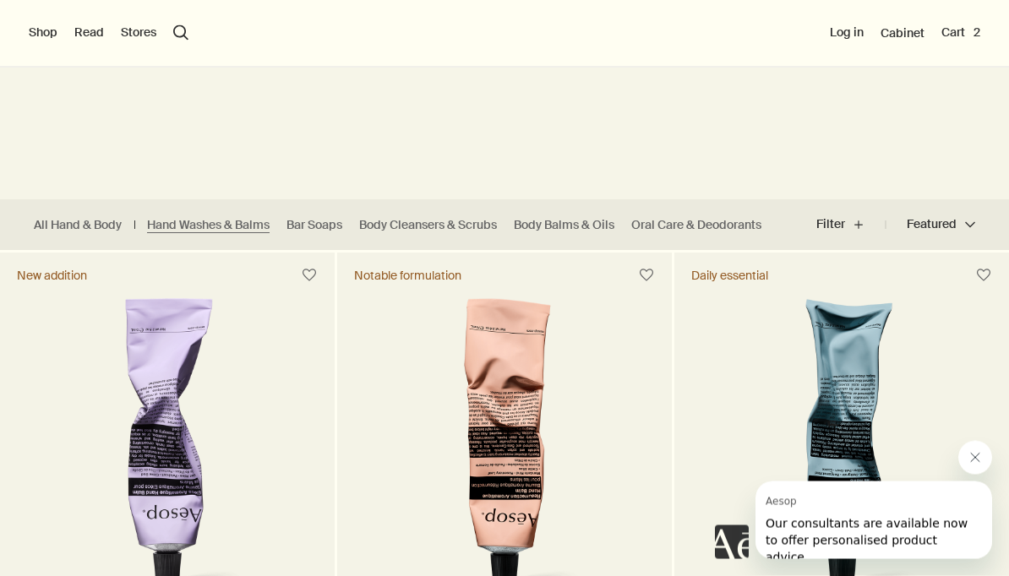
click at [35, 36] on button "Shop" at bounding box center [43, 33] width 29 height 17
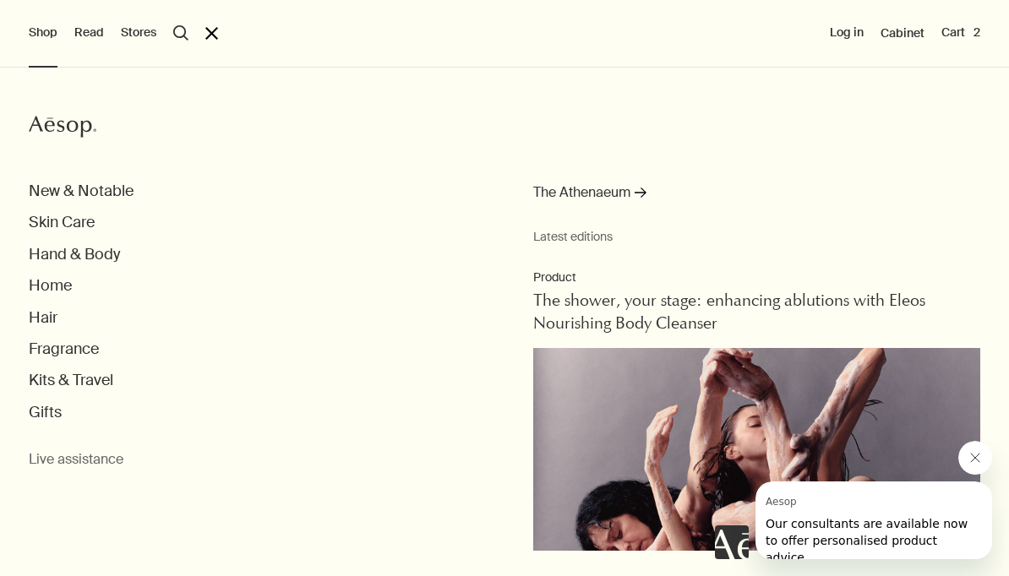
click at [40, 313] on button "Hair" at bounding box center [43, 318] width 29 height 19
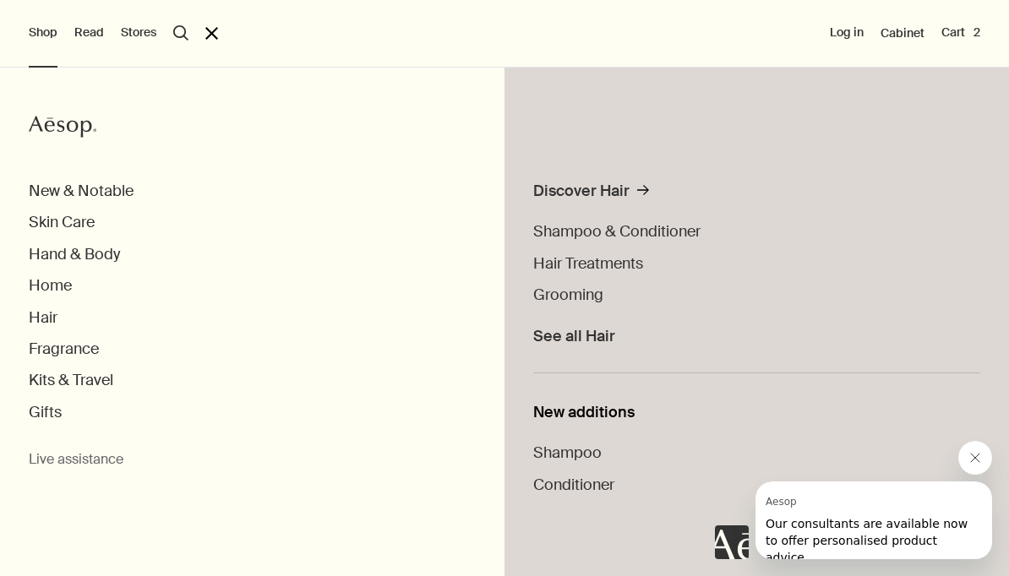
click at [647, 237] on span "Shampoo & Conditioner" at bounding box center [616, 231] width 167 height 20
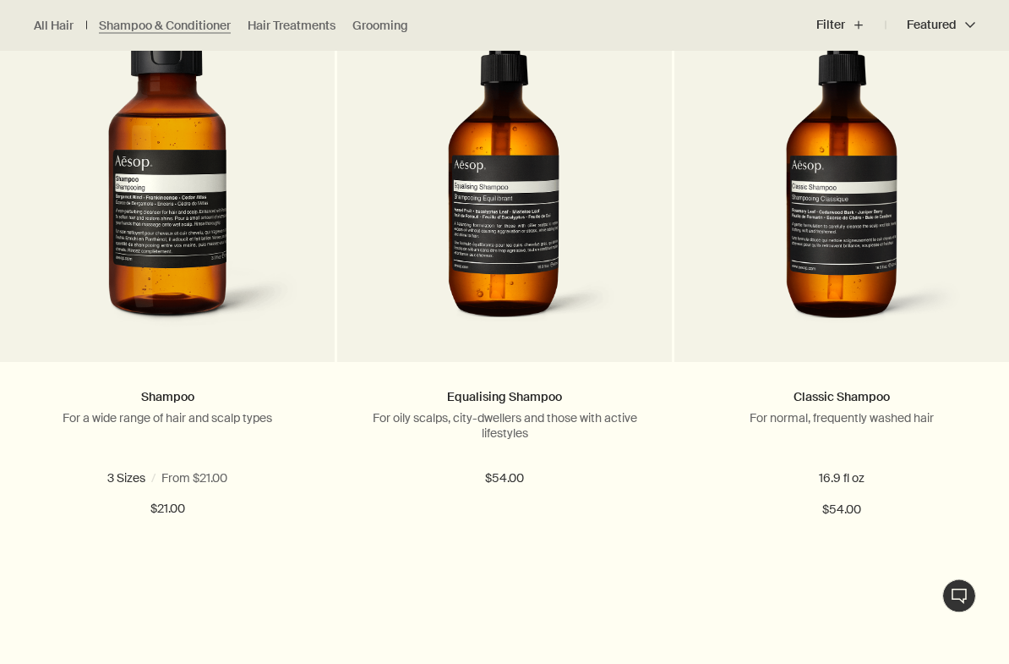
scroll to position [557, 0]
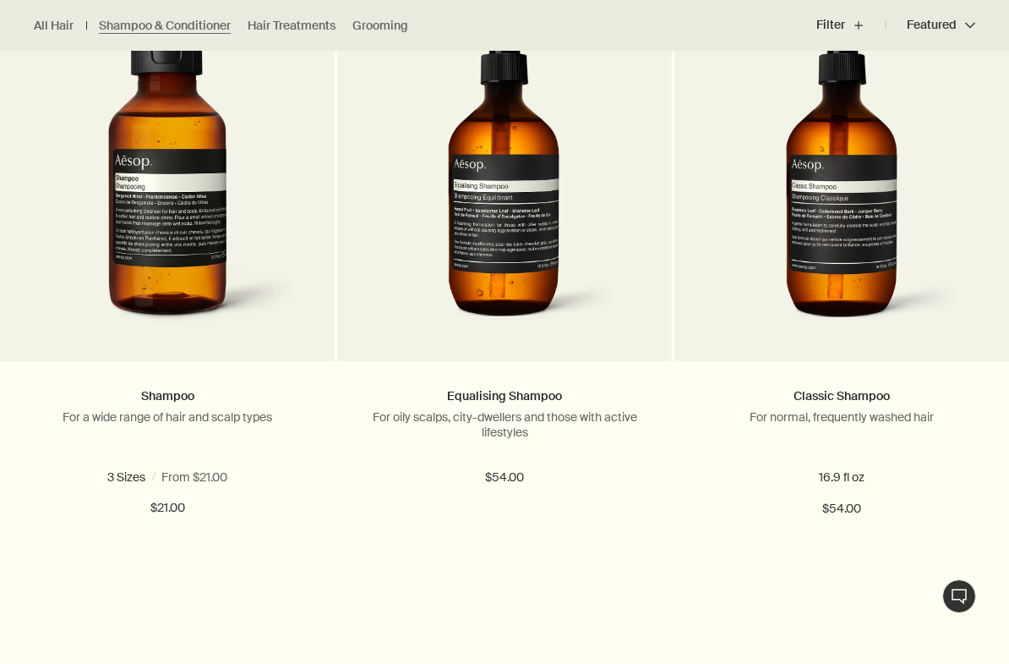
click at [131, 484] on span "16.9 fl oz" at bounding box center [158, 476] width 54 height 15
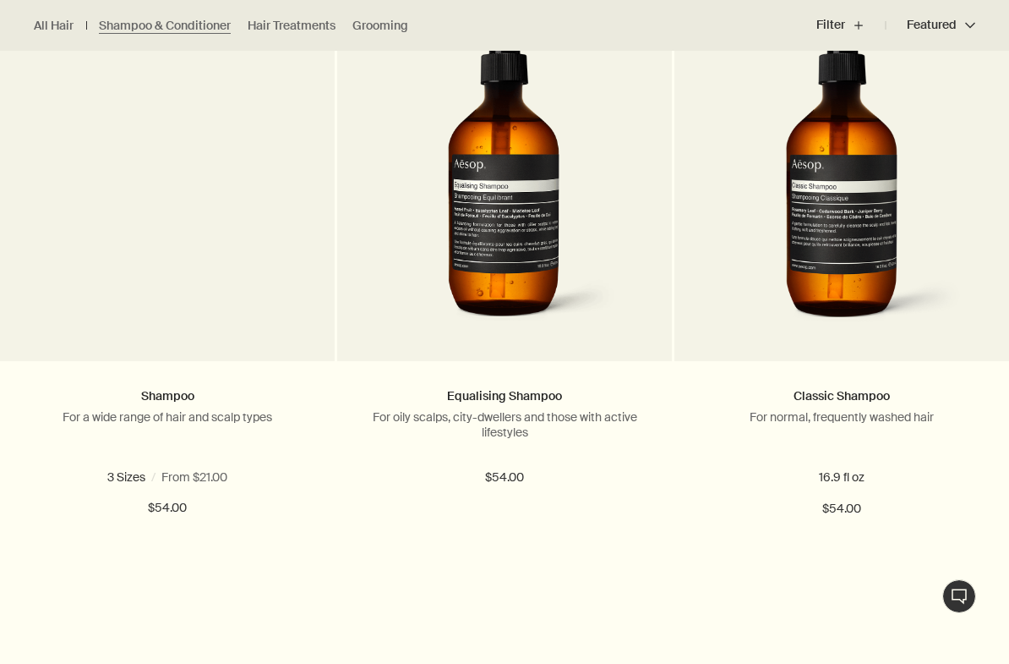
click at [126, 562] on button "Add Add to your cart" at bounding box center [167, 569] width 335 height 51
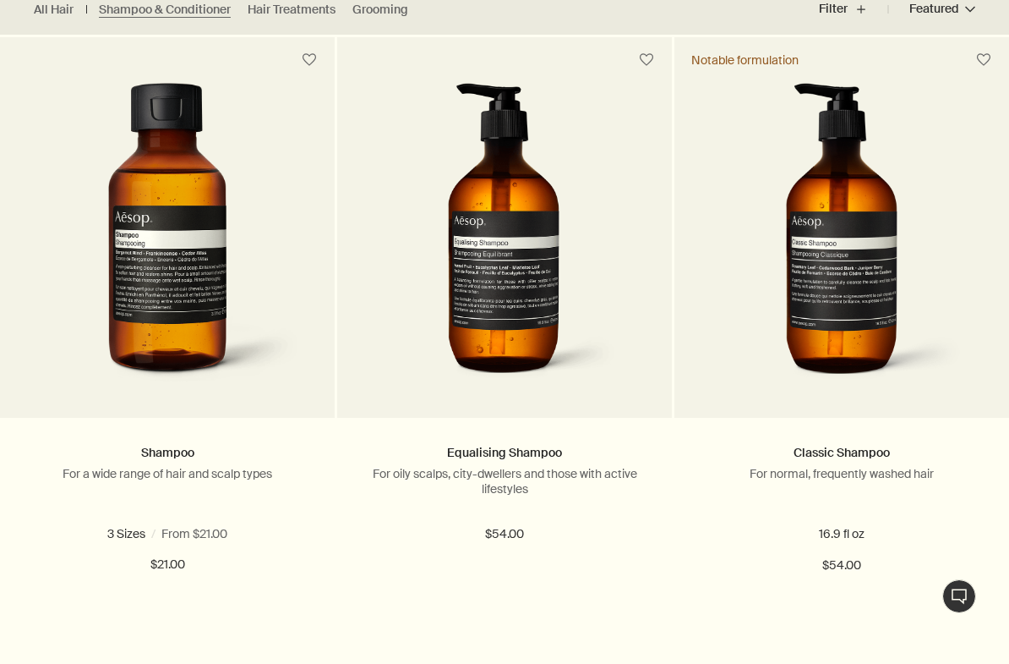
scroll to position [524, 0]
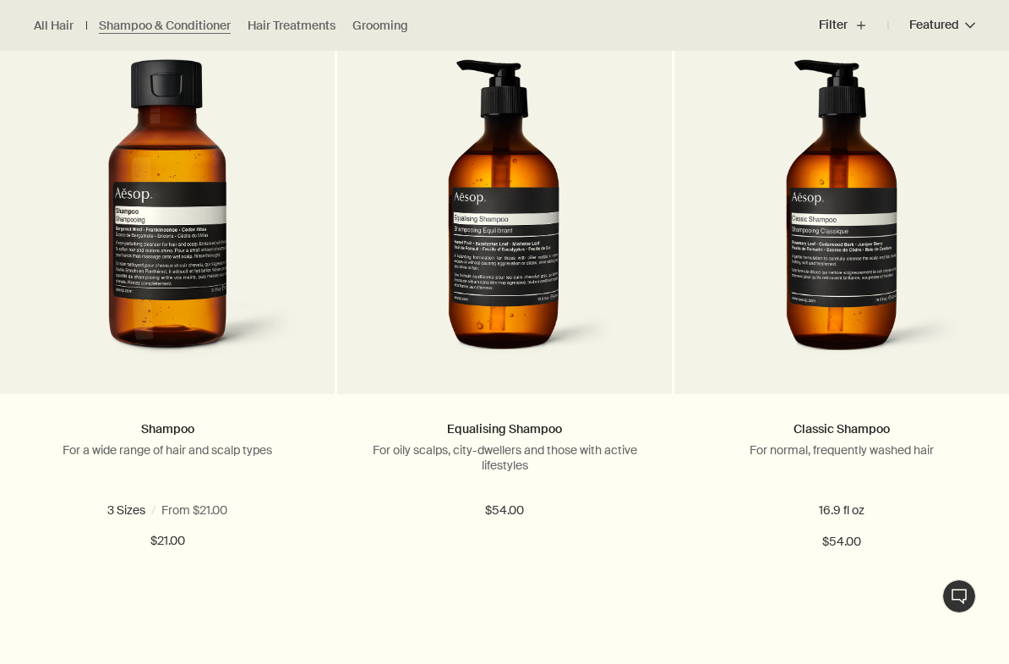
click at [233, 303] on img at bounding box center [167, 213] width 269 height 309
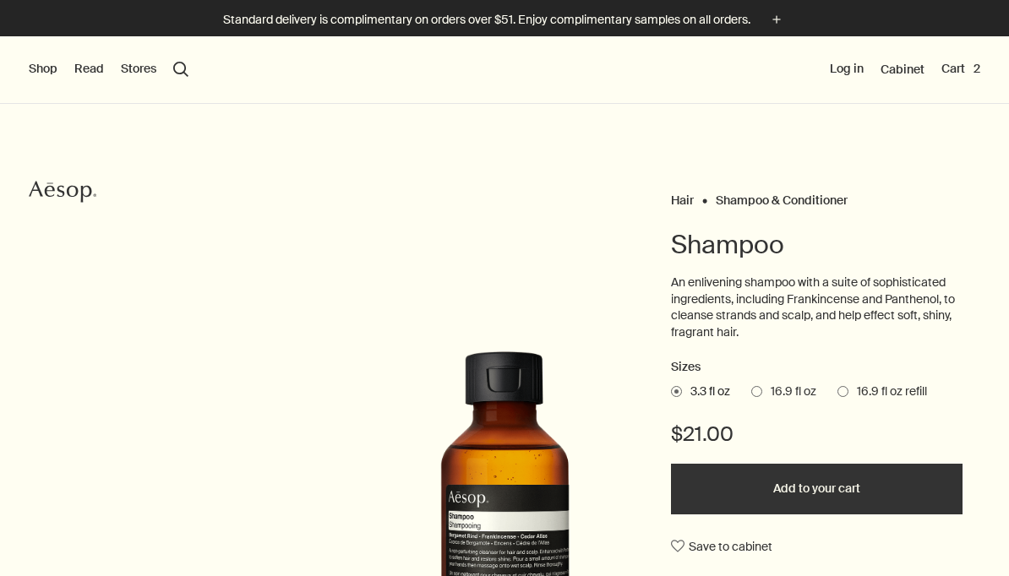
click at [770, 395] on span "16.9 fl oz" at bounding box center [789, 392] width 54 height 17
click at [751, 395] on input "16.9 fl oz" at bounding box center [751, 389] width 0 height 11
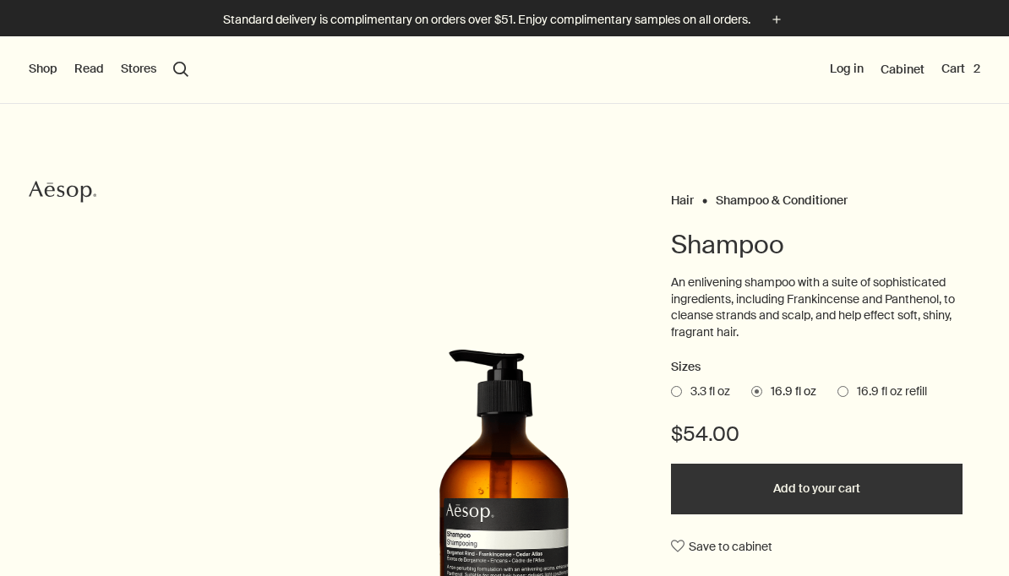
click at [839, 489] on button "Add to your cart" at bounding box center [817, 489] width 292 height 51
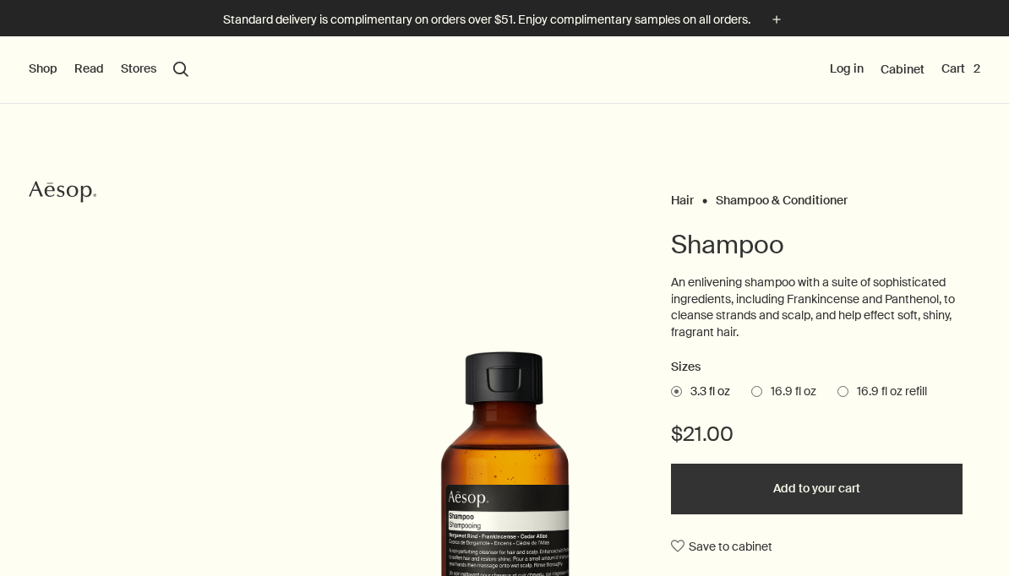
click at [975, 64] on button "Cart 2" at bounding box center [961, 69] width 39 height 17
